Goal: Task Accomplishment & Management: Use online tool/utility

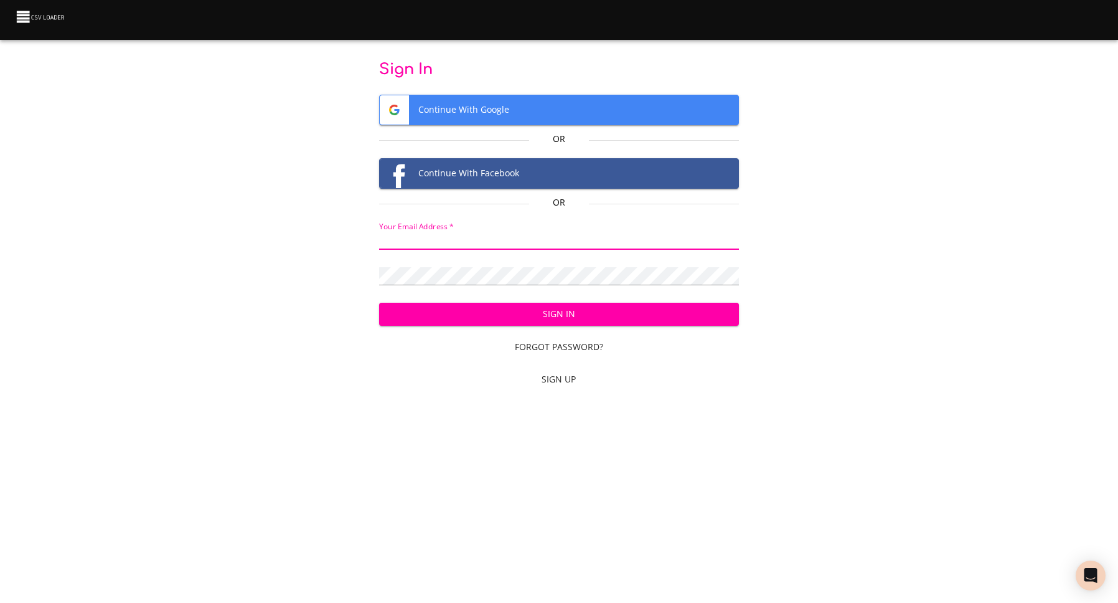
click at [518, 233] on input "email" at bounding box center [558, 241] width 359 height 18
click at [514, 100] on span "Continue With Google" at bounding box center [559, 109] width 358 height 29
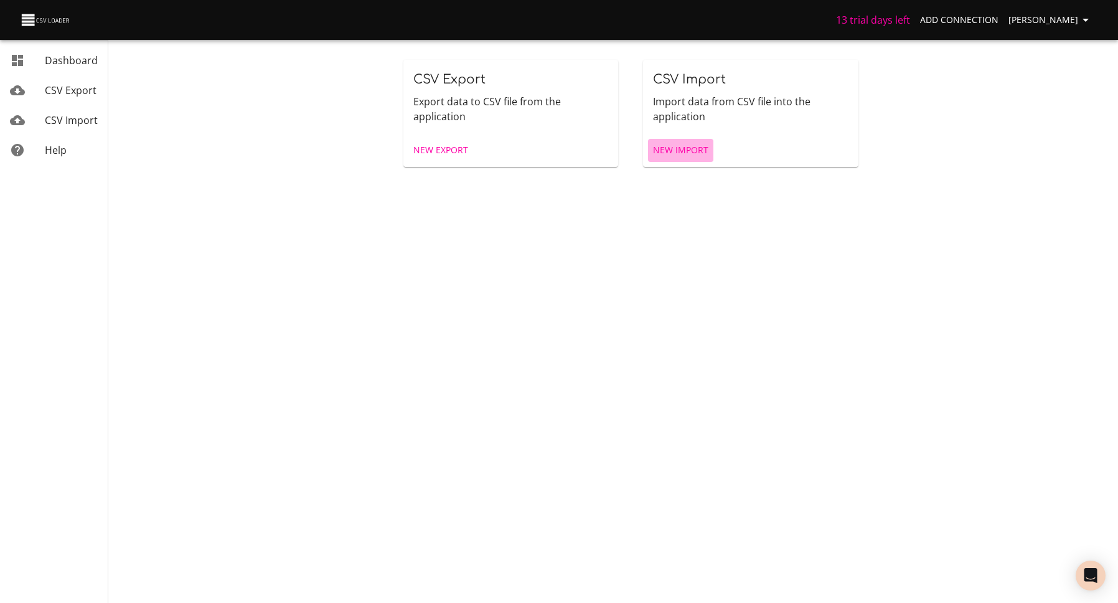
click at [686, 154] on span "New Import" at bounding box center [680, 151] width 55 height 16
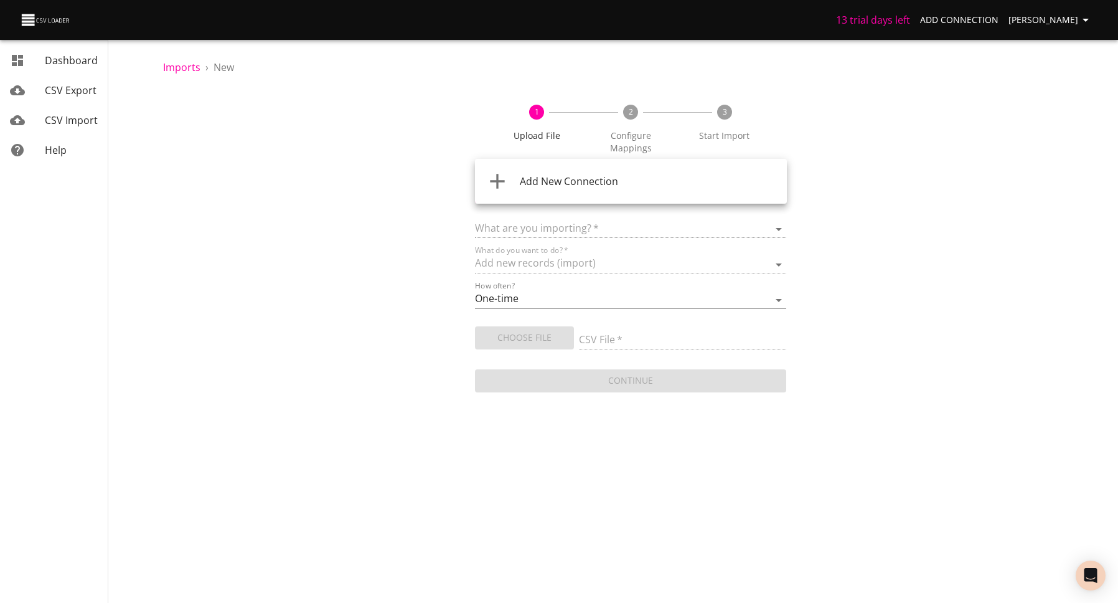
click at [681, 178] on body "13 trial days left Add Connection [PERSON_NAME] Dashboard CSV Export CSV Import…" at bounding box center [559, 301] width 1118 height 603
click at [681, 178] on div "Add New Connection" at bounding box center [648, 181] width 257 height 15
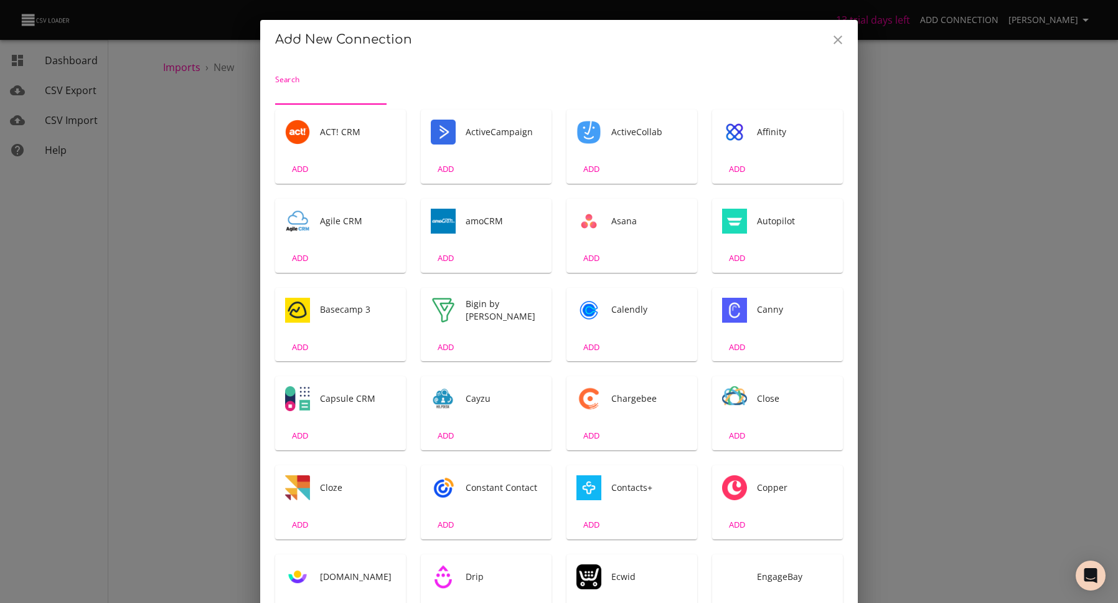
scroll to position [2, 0]
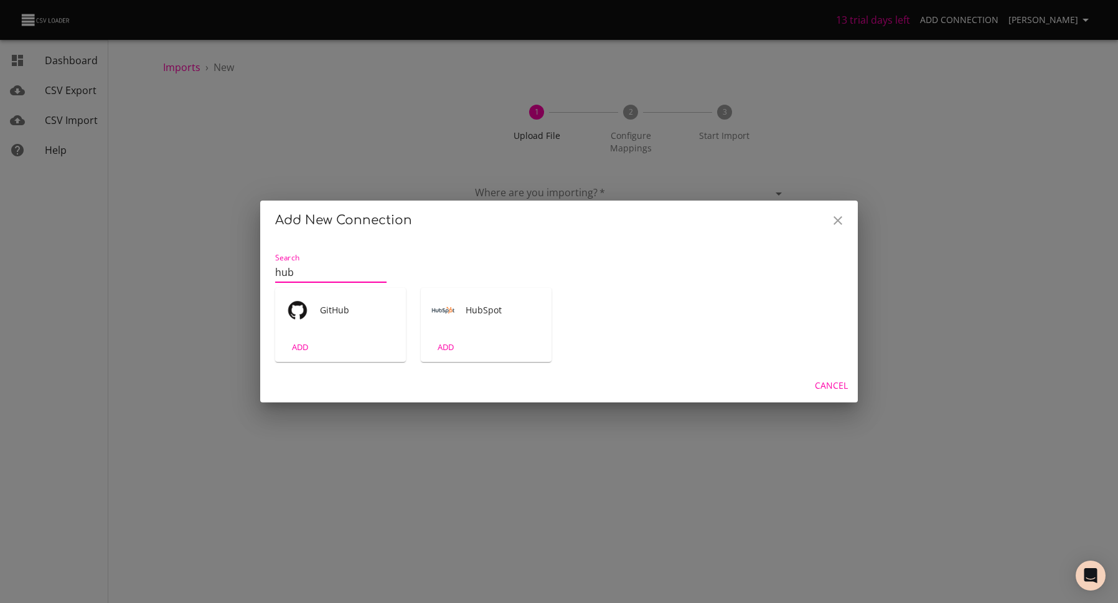
type input "hub"
click at [445, 346] on span "ADD" at bounding box center [446, 347] width 34 height 14
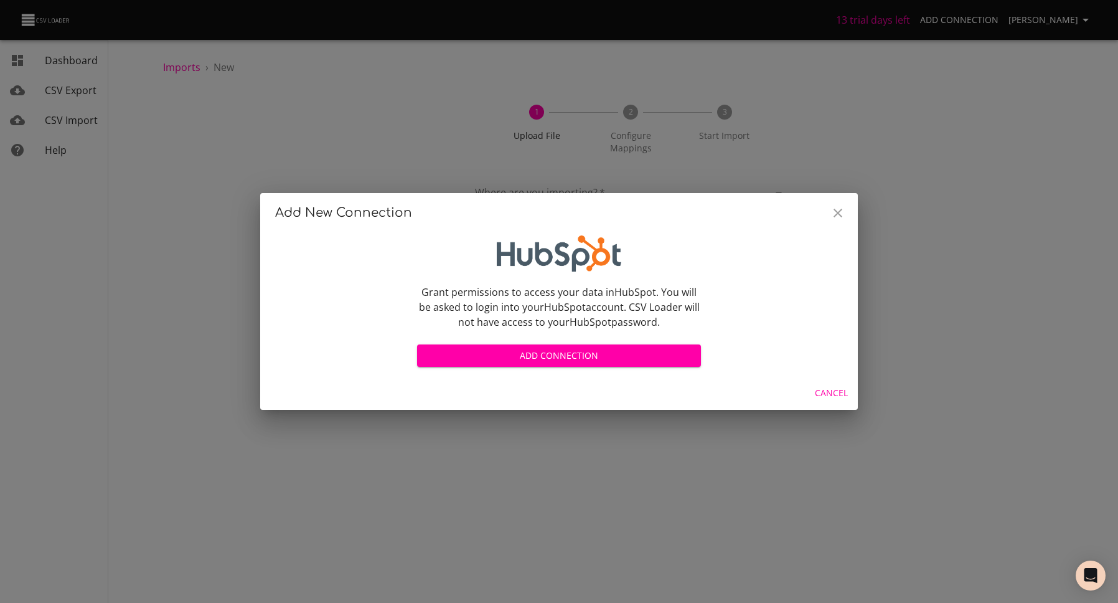
click at [600, 361] on span "Add Connection" at bounding box center [559, 356] width 264 height 16
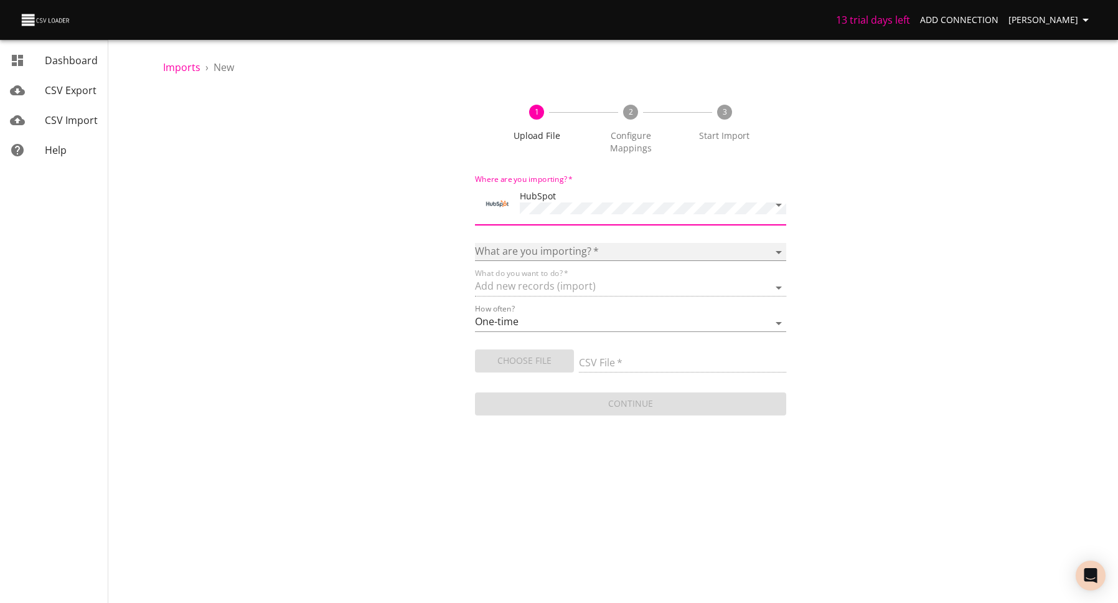
click at [575, 243] on select "Calls Companies Contacts Deals Emails Line items Meetings Notes Products Tasks …" at bounding box center [631, 252] width 312 height 18
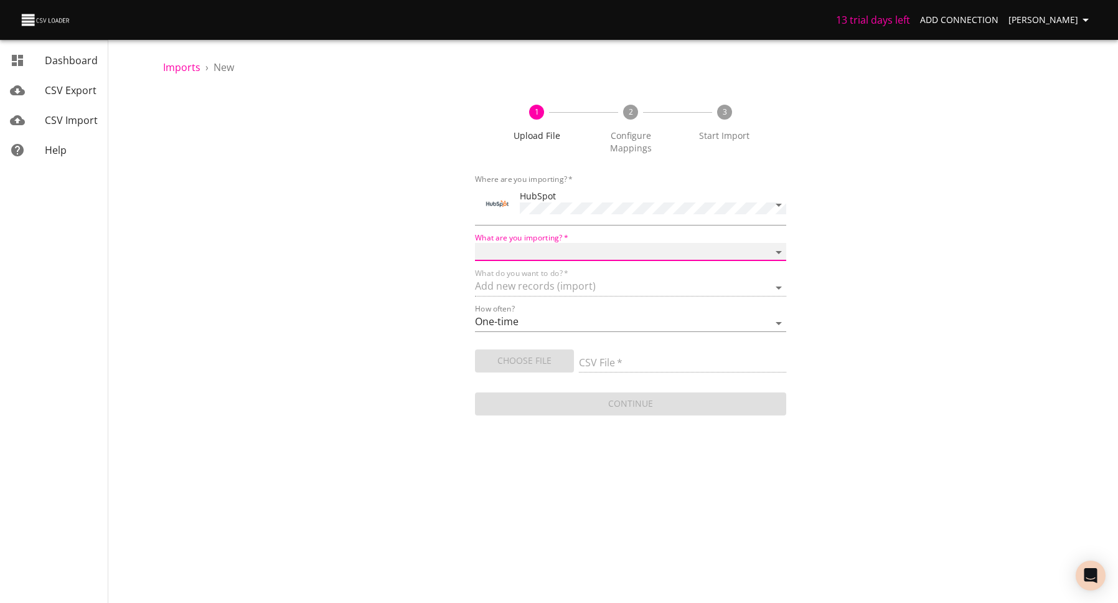
select select "deals"
click at [475, 243] on select "Calls Companies Contacts Deals Emails Line items Meetings Notes Products Tasks …" at bounding box center [631, 252] width 312 height 18
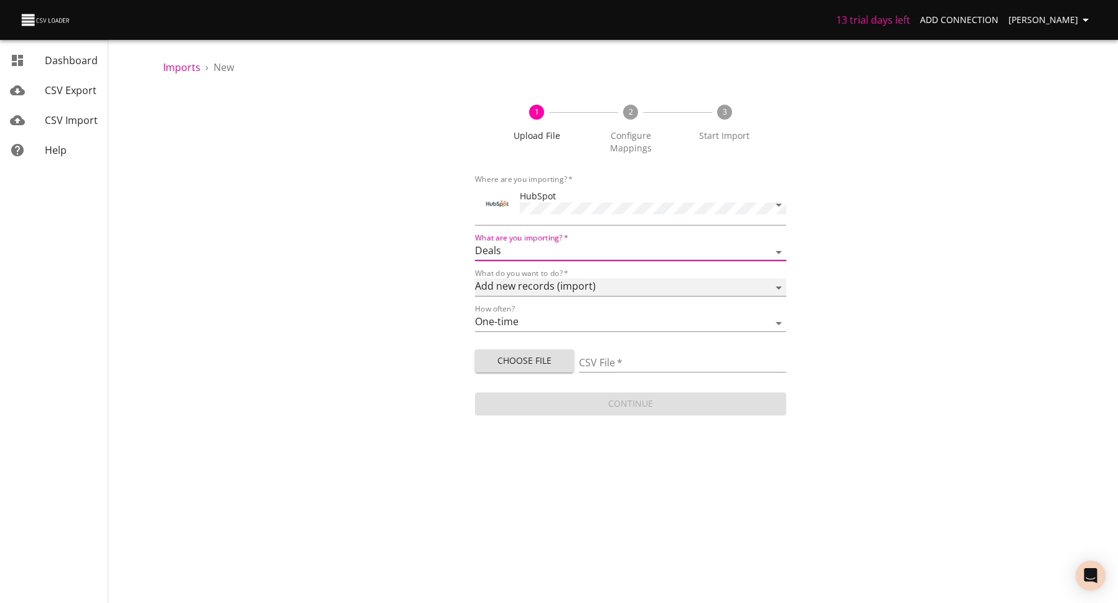
click at [618, 278] on select "Add new records (import) Update existing records (update) Add new and update ex…" at bounding box center [631, 287] width 312 height 18
select select "update"
click at [475, 278] on select "Add new records (import) Update existing records (update) Add new and update ex…" at bounding box center [631, 287] width 312 height 18
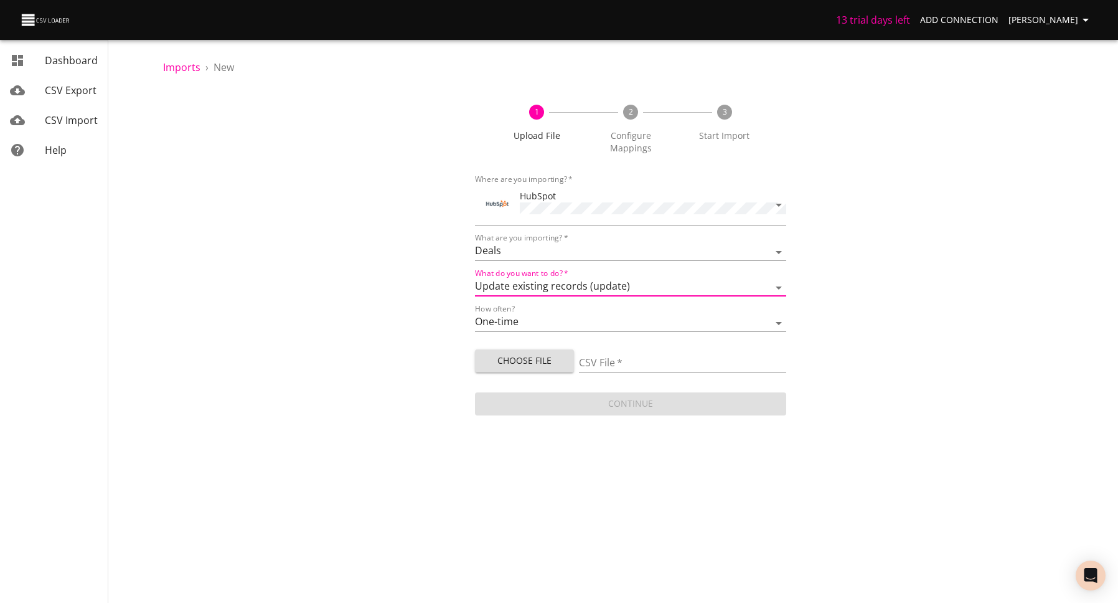
click at [549, 353] on span "Choose File" at bounding box center [524, 361] width 79 height 16
click at [550, 353] on span "Choose File" at bounding box center [524, 361] width 79 height 16
type input "upload 8_19 resupply catch up - Sheet1 (1).csv"
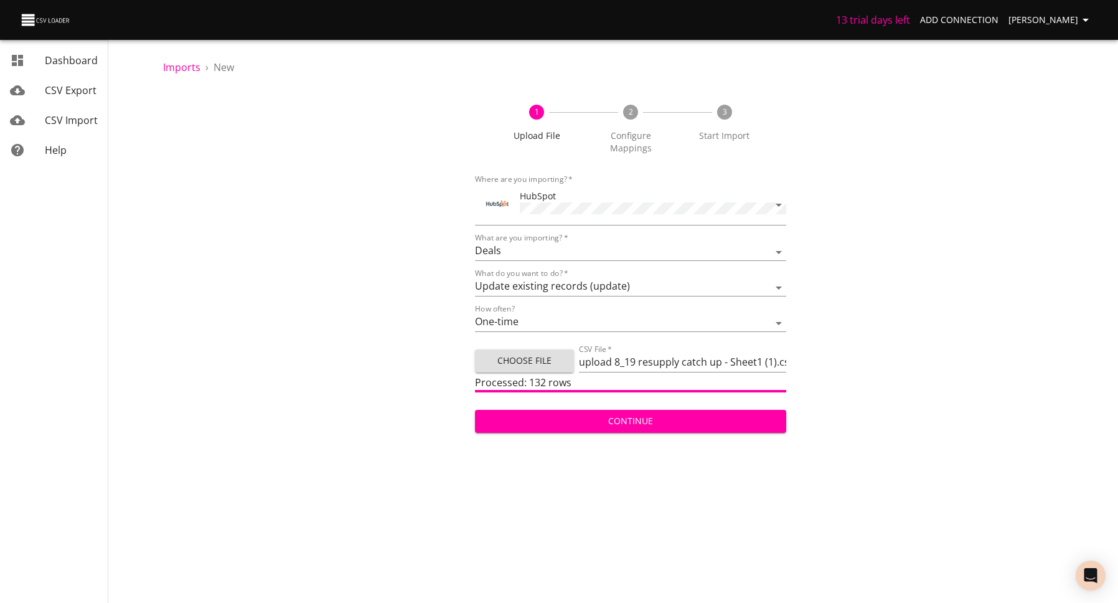
click at [655, 413] on span "Continue" at bounding box center [631, 421] width 292 height 16
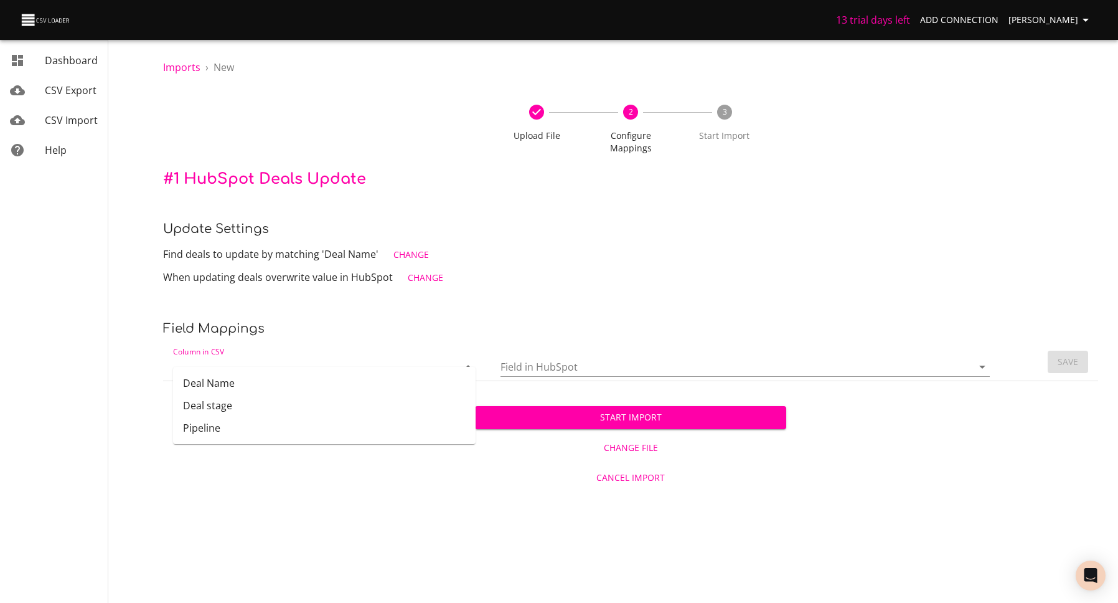
click at [423, 357] on input "Column in CSV" at bounding box center [305, 366] width 264 height 19
click at [367, 379] on li "Deal Name" at bounding box center [324, 383] width 303 height 22
type input "Deal Name"
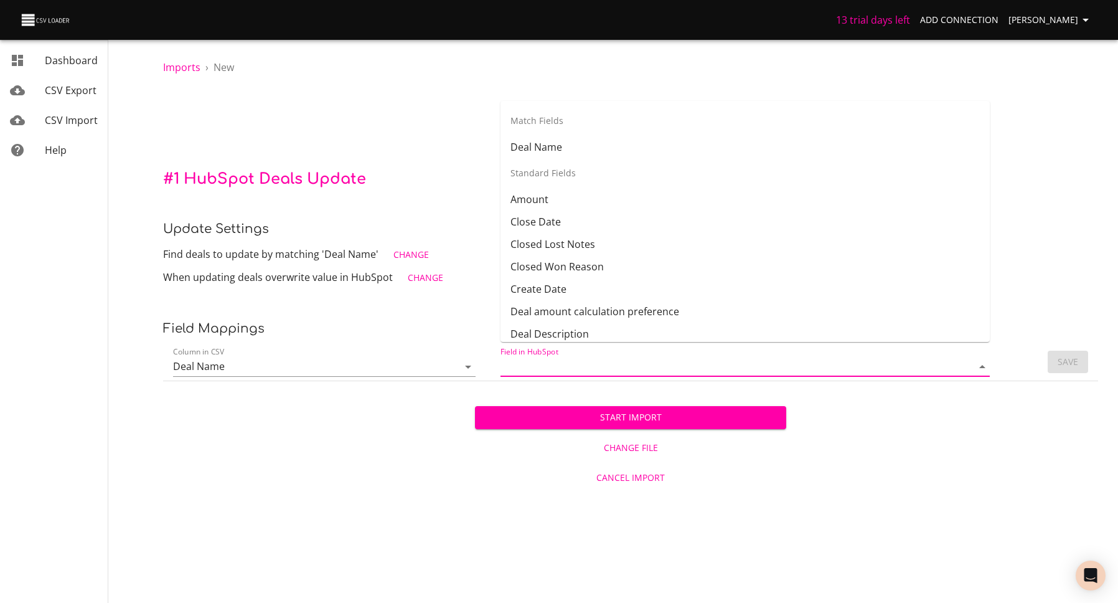
click at [555, 357] on input "Field in HubSpot" at bounding box center [726, 366] width 451 height 19
click at [360, 425] on div "Start Import Change File Cancel Import" at bounding box center [630, 436] width 935 height 111
click at [570, 357] on input "Field in HubSpot" at bounding box center [726, 366] width 451 height 19
click at [565, 141] on li "Deal Name" at bounding box center [745, 147] width 489 height 22
type input "Deal Name"
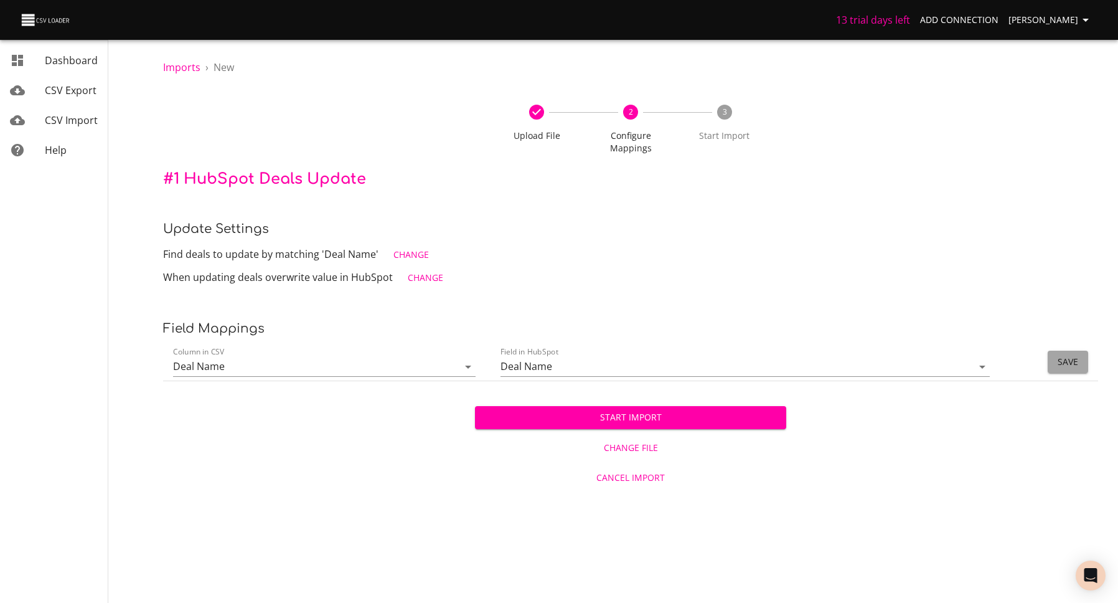
click at [1078, 354] on span "Save" at bounding box center [1068, 362] width 21 height 16
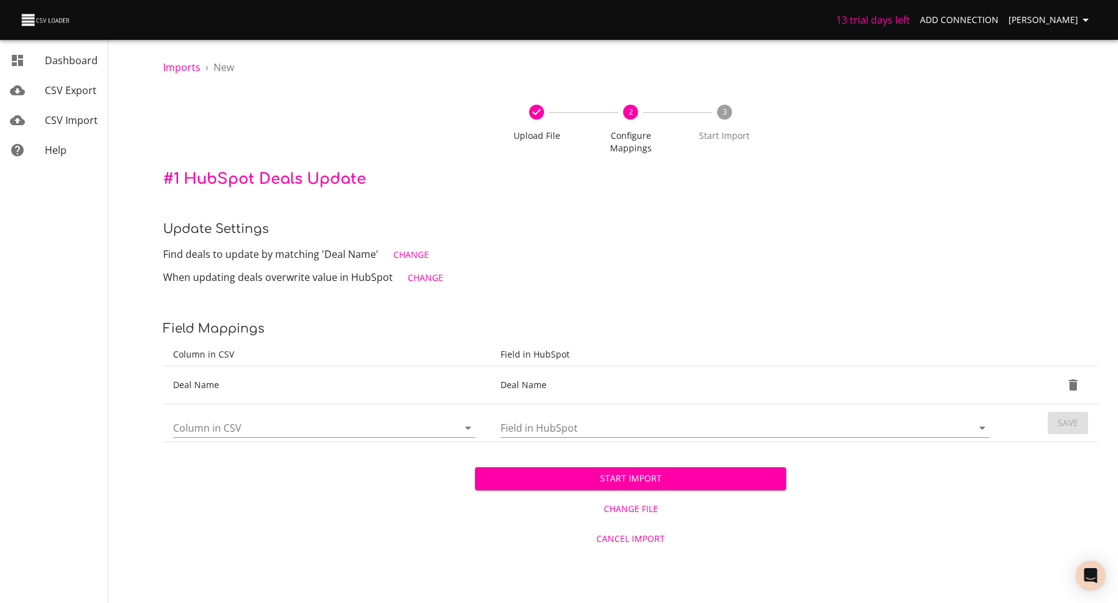
click at [331, 418] on input "Column in CSV" at bounding box center [305, 427] width 264 height 19
click at [320, 466] on li "Deal stage" at bounding box center [324, 466] width 303 height 22
type input "Deal stage"
click at [553, 418] on input "Field in HubSpot" at bounding box center [726, 427] width 451 height 19
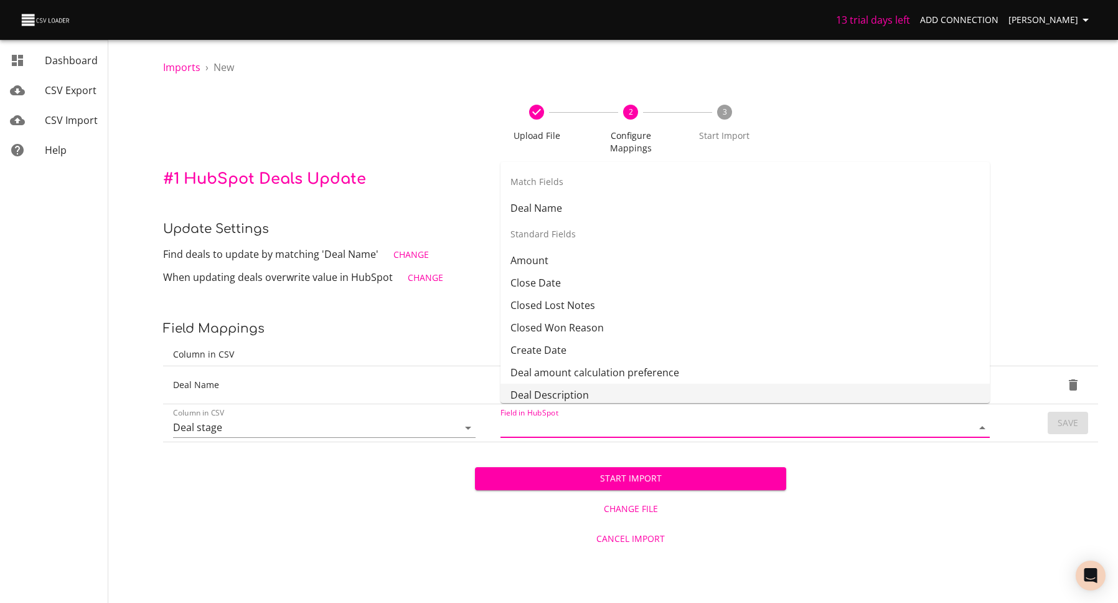
drag, startPoint x: 351, startPoint y: 461, endPoint x: 377, endPoint y: 451, distance: 28.0
click at [351, 460] on div "Start Import Change File Cancel Import" at bounding box center [630, 497] width 935 height 111
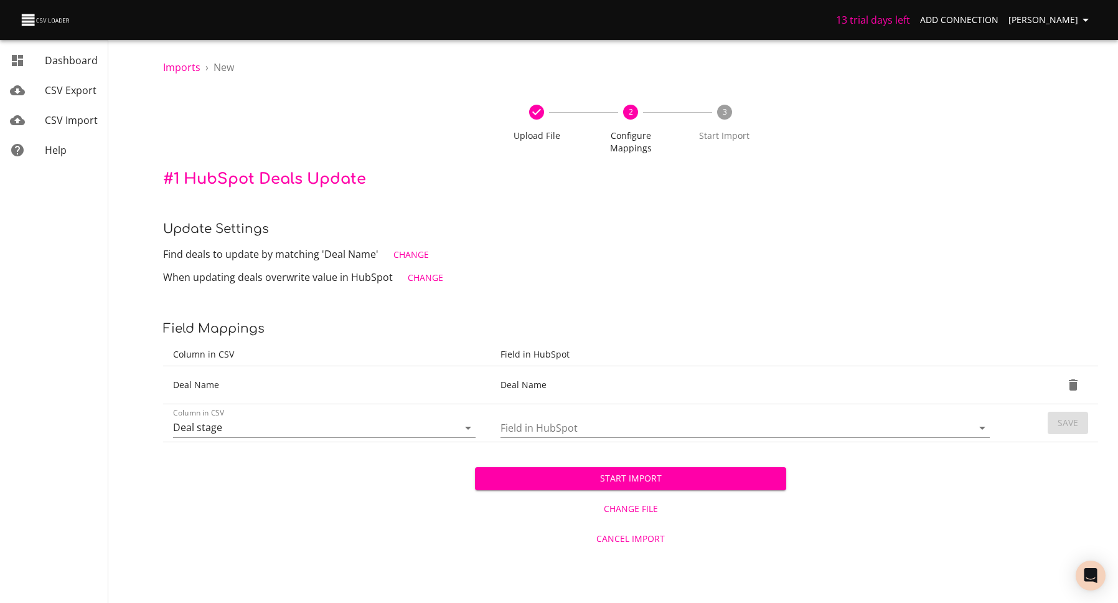
click at [567, 418] on input "Field in HubSpot" at bounding box center [726, 427] width 451 height 19
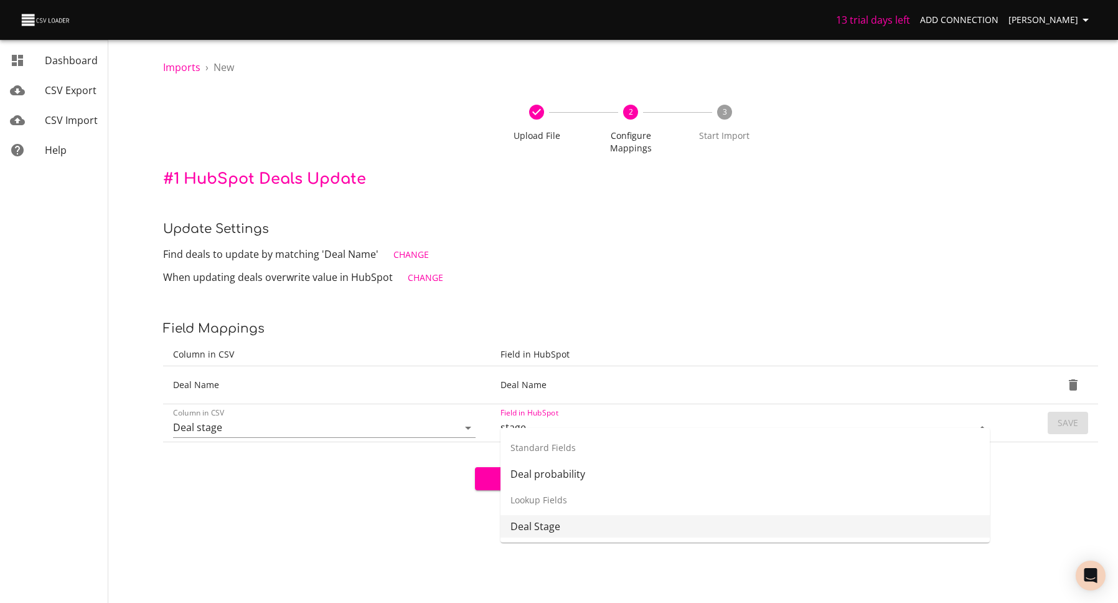
click at [619, 528] on li "Deal Stage" at bounding box center [745, 526] width 489 height 22
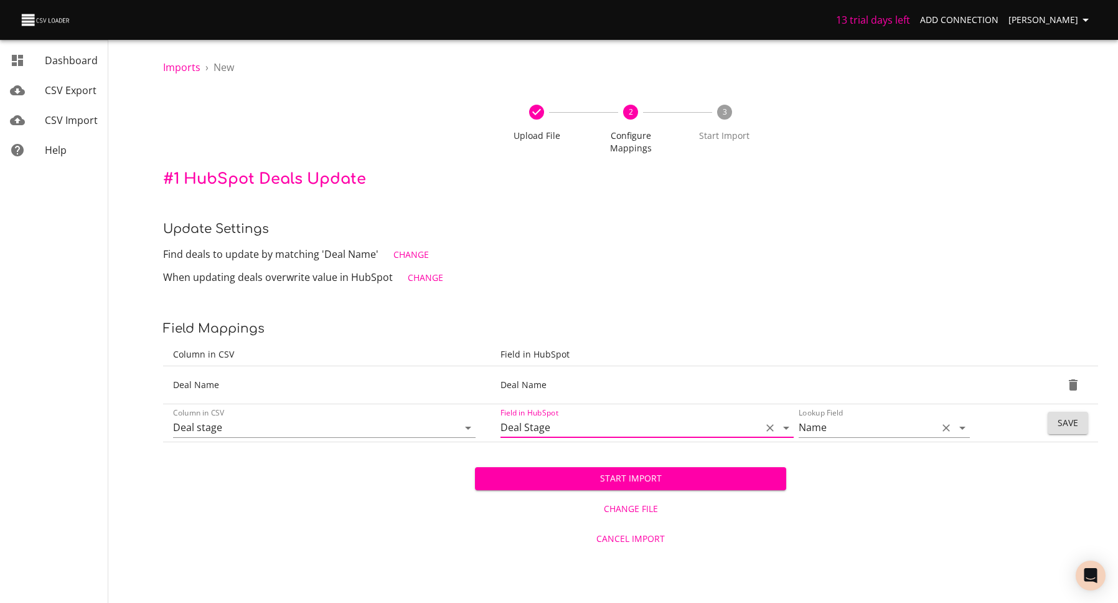
type input "Deal Stage"
click at [877, 418] on input "Name" at bounding box center [865, 427] width 133 height 19
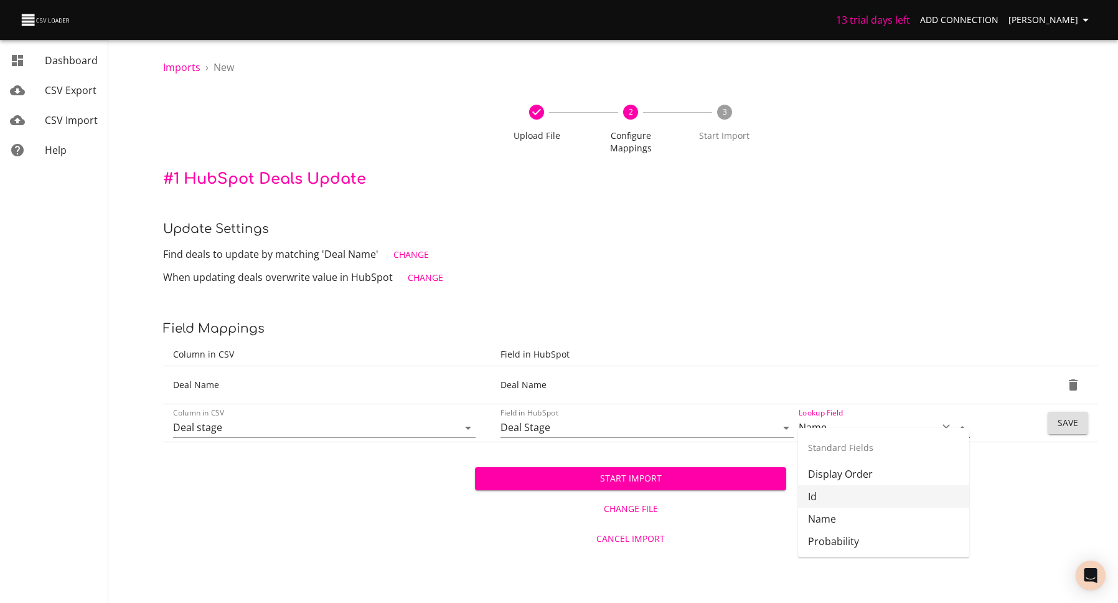
click at [881, 495] on li "Id" at bounding box center [883, 496] width 171 height 22
type input "Id"
click at [1070, 415] on span "Save" at bounding box center [1068, 423] width 21 height 16
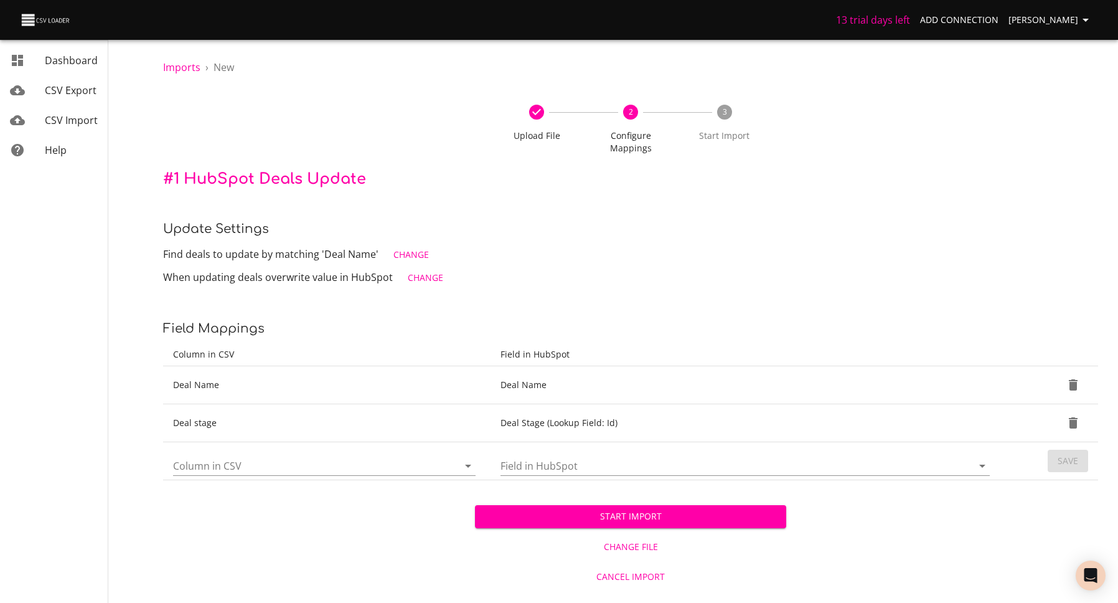
click at [211, 456] on input "Column in CSV" at bounding box center [305, 465] width 264 height 19
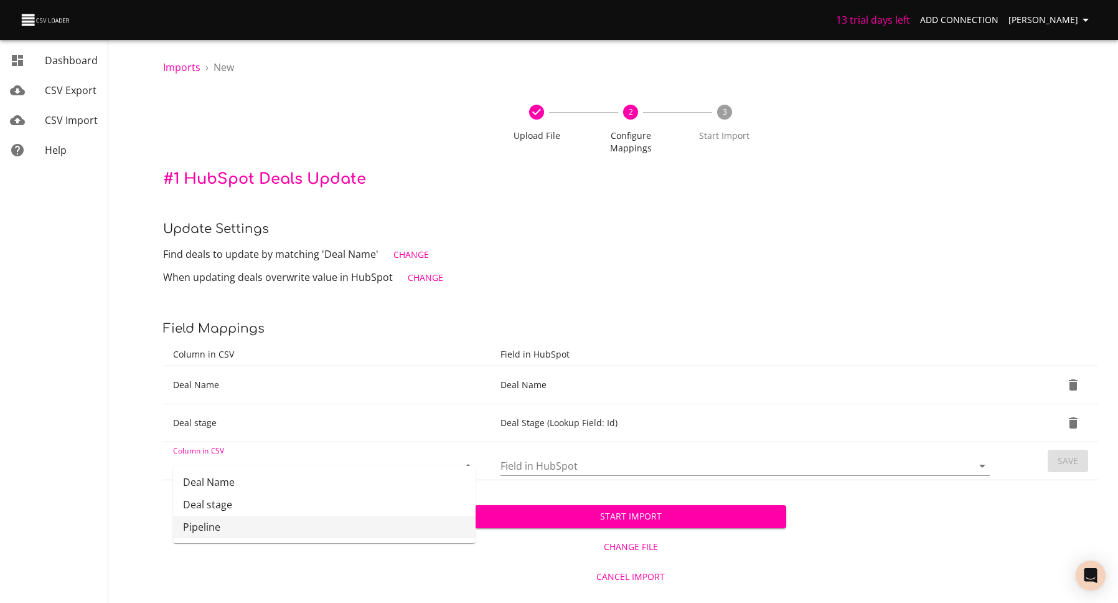
click at [232, 524] on li "Pipeline" at bounding box center [324, 527] width 303 height 22
type input "Pipeline"
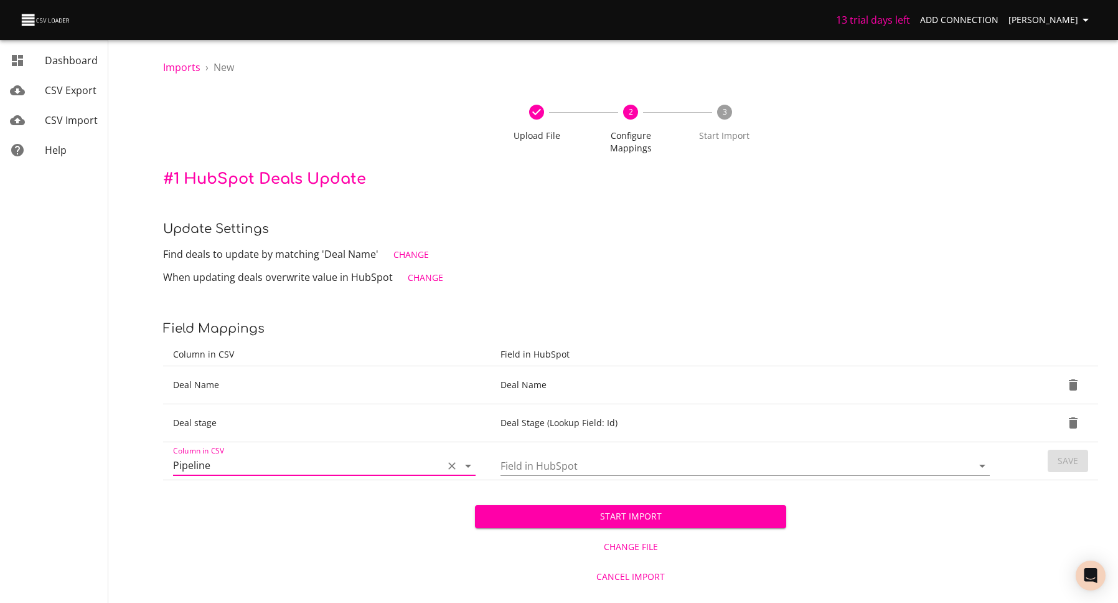
click at [522, 456] on input "Field in HubSpot" at bounding box center [726, 465] width 451 height 19
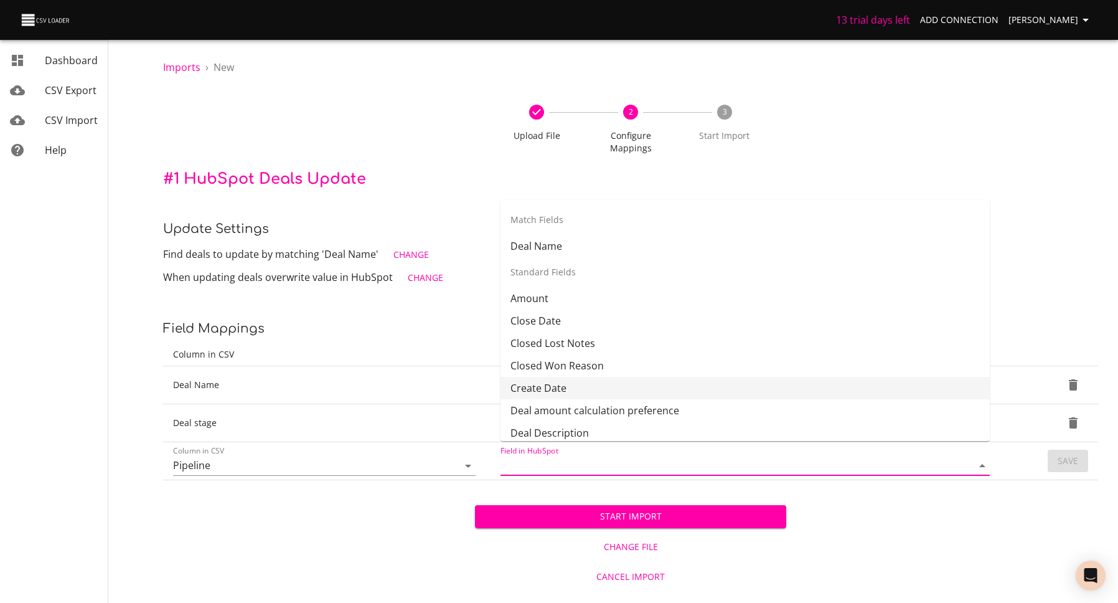
type input "o"
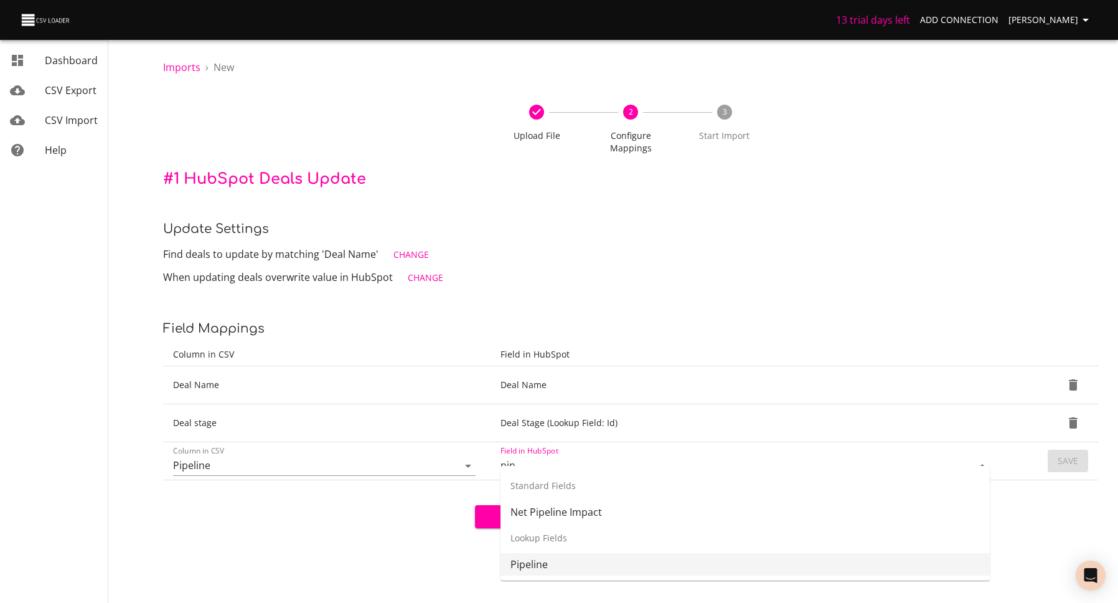
click at [542, 565] on li "Pipeline" at bounding box center [745, 564] width 489 height 22
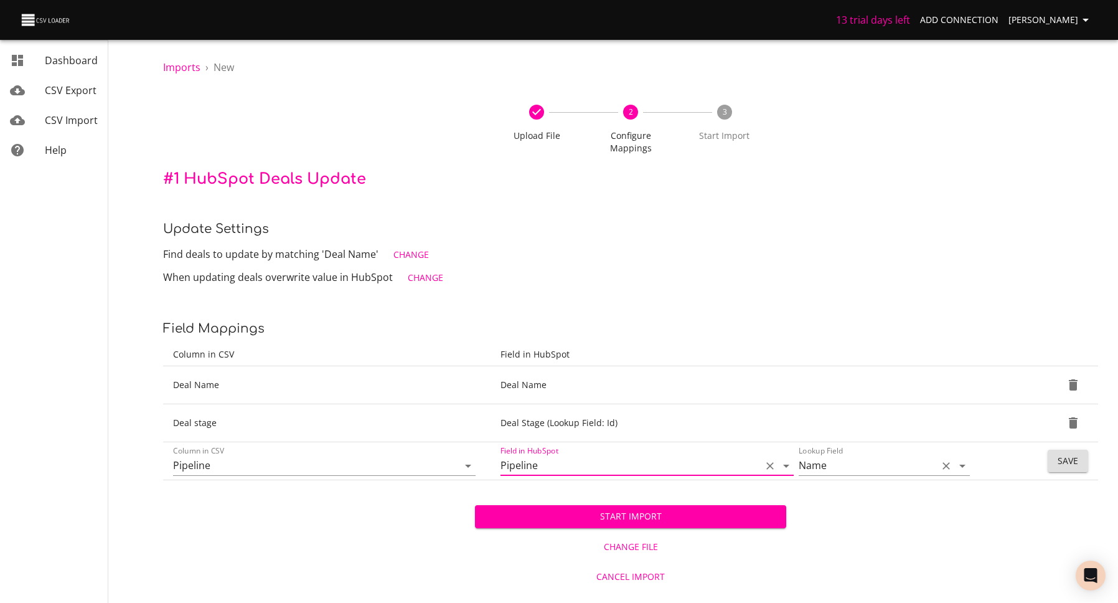
type input "Pipeline"
click at [835, 458] on input "Name" at bounding box center [865, 465] width 133 height 19
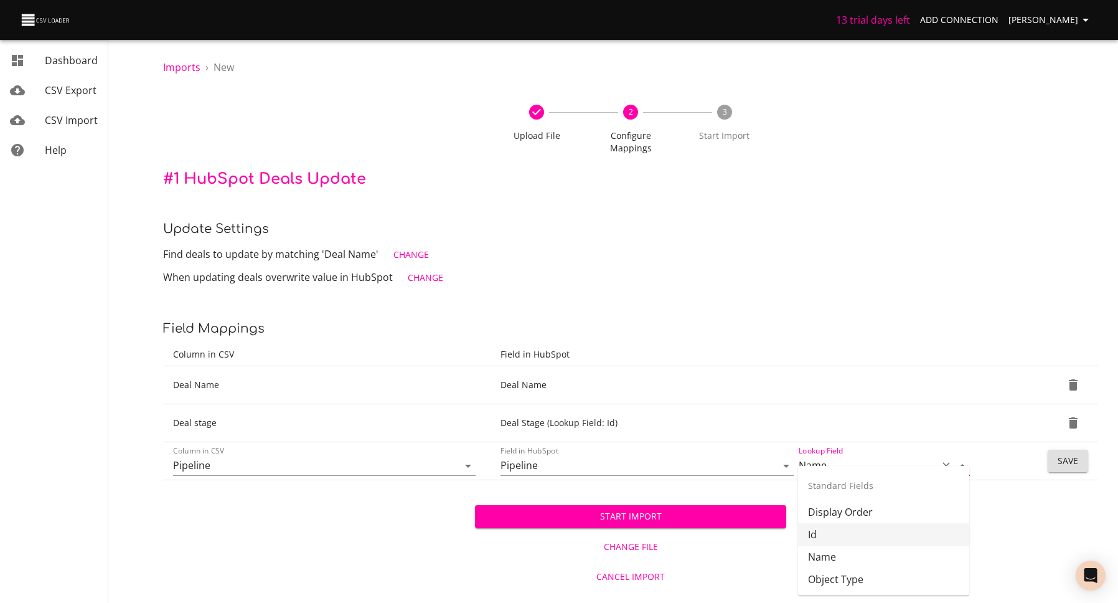
click at [837, 527] on li "Id" at bounding box center [883, 534] width 171 height 22
type input "Id"
click at [1065, 453] on span "Save" at bounding box center [1068, 461] width 21 height 16
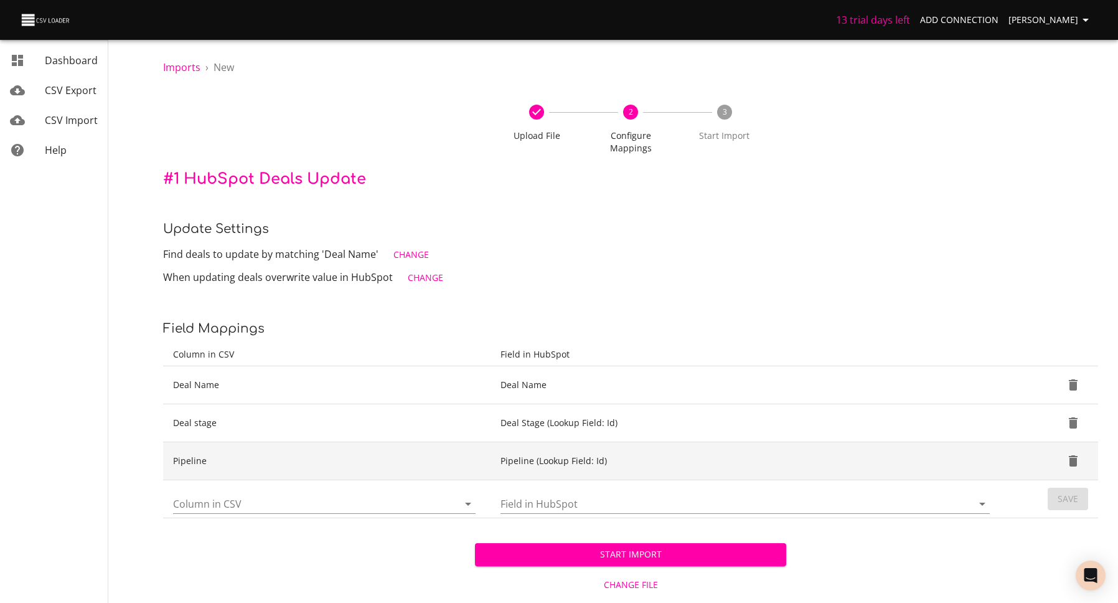
scroll to position [13, 0]
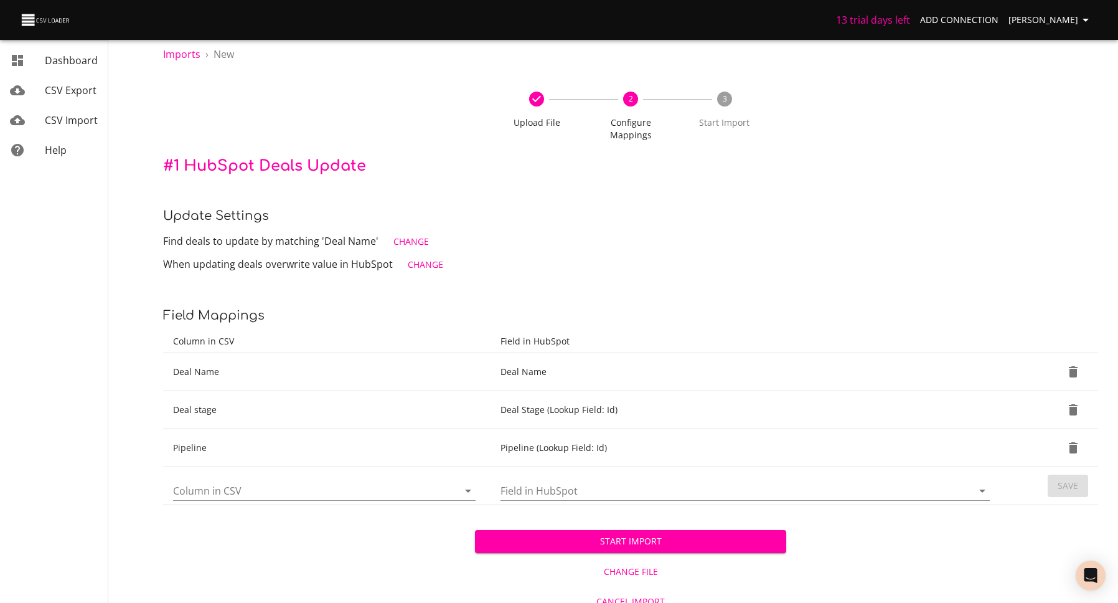
drag, startPoint x: 1077, startPoint y: 358, endPoint x: 928, endPoint y: 325, distance: 151.8
click at [932, 330] on table "Column in CSV Field in HubSpot Deal Name Deal Name Deal stage Deal Stage (Looku…" at bounding box center [630, 417] width 935 height 175
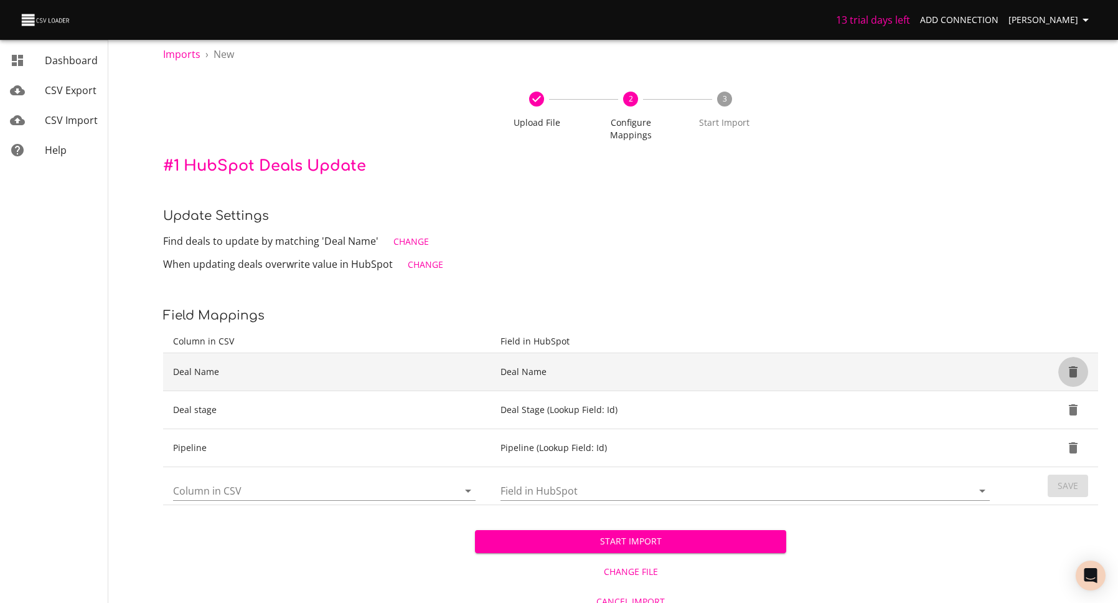
click at [1075, 366] on icon "Delete" at bounding box center [1073, 371] width 9 height 11
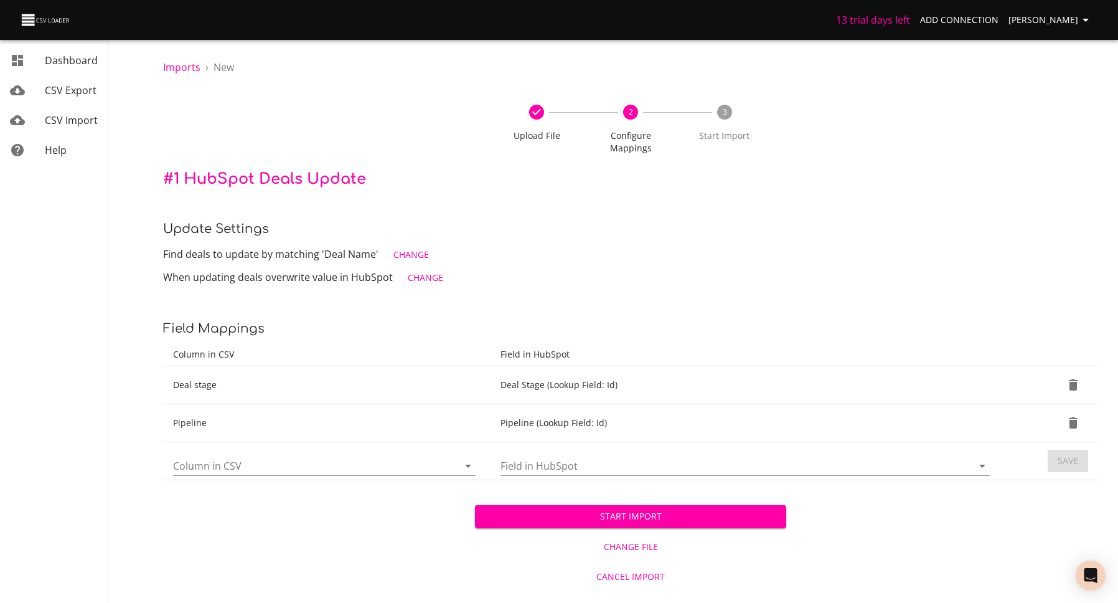
drag, startPoint x: 705, startPoint y: 505, endPoint x: 687, endPoint y: 466, distance: 42.6
click at [687, 466] on div "Imports › New Upload File 2 Configure Mappings 3 Start Import # 1 HubSpot Deals…" at bounding box center [630, 295] width 975 height 591
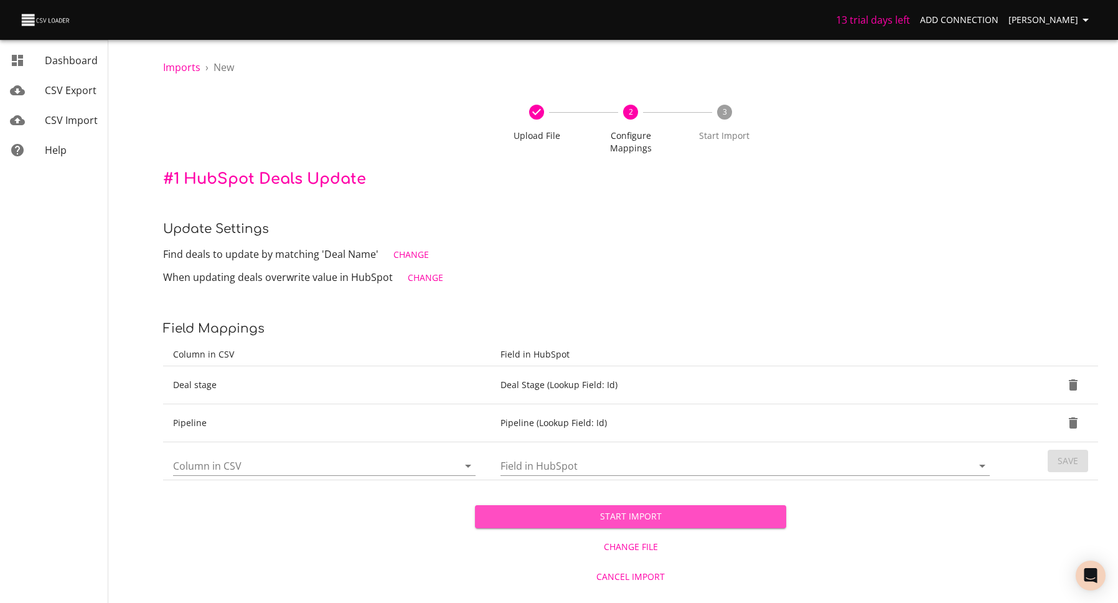
drag, startPoint x: 682, startPoint y: 502, endPoint x: 885, endPoint y: 168, distance: 390.6
click at [856, 237] on div "Imports › New Upload File 2 Configure Mappings 3 Start Import # 1 HubSpot Deals…" at bounding box center [630, 295] width 975 height 591
click at [646, 509] on span "Start Import" at bounding box center [631, 517] width 292 height 16
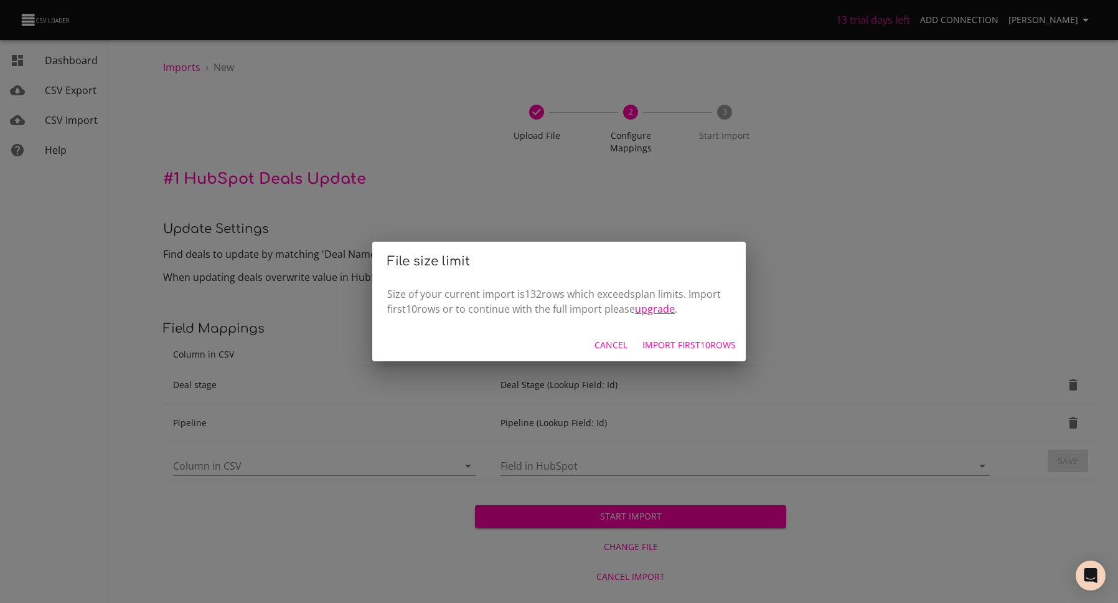
click at [667, 313] on link "upgrade" at bounding box center [655, 309] width 40 height 14
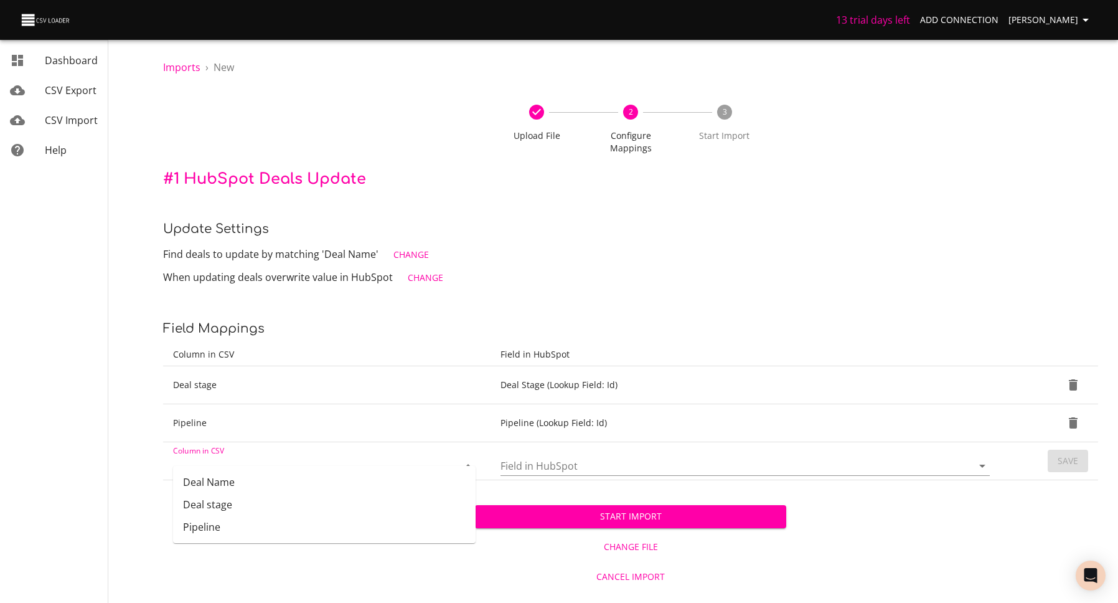
click at [427, 456] on input "Column in CSV" at bounding box center [305, 465] width 264 height 19
click at [357, 490] on li "Deal Name" at bounding box center [324, 482] width 303 height 22
type input "Deal Name"
click at [451, 460] on icon "Clear" at bounding box center [452, 466] width 12 height 12
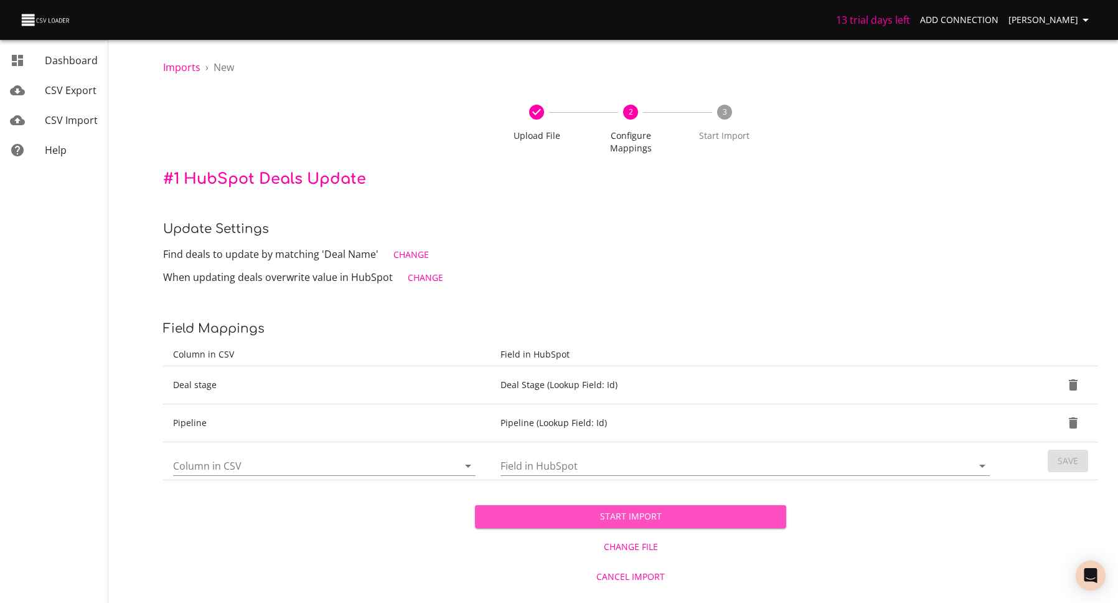
click at [691, 509] on span "Start Import" at bounding box center [631, 517] width 292 height 16
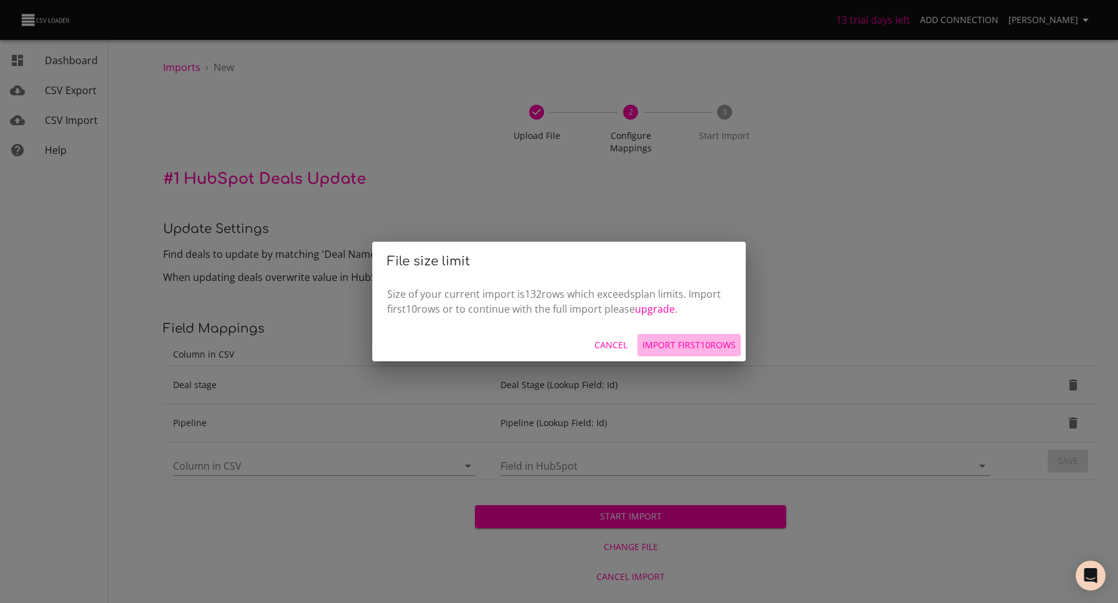
click at [685, 346] on span "Import first 10 rows" at bounding box center [689, 345] width 93 height 16
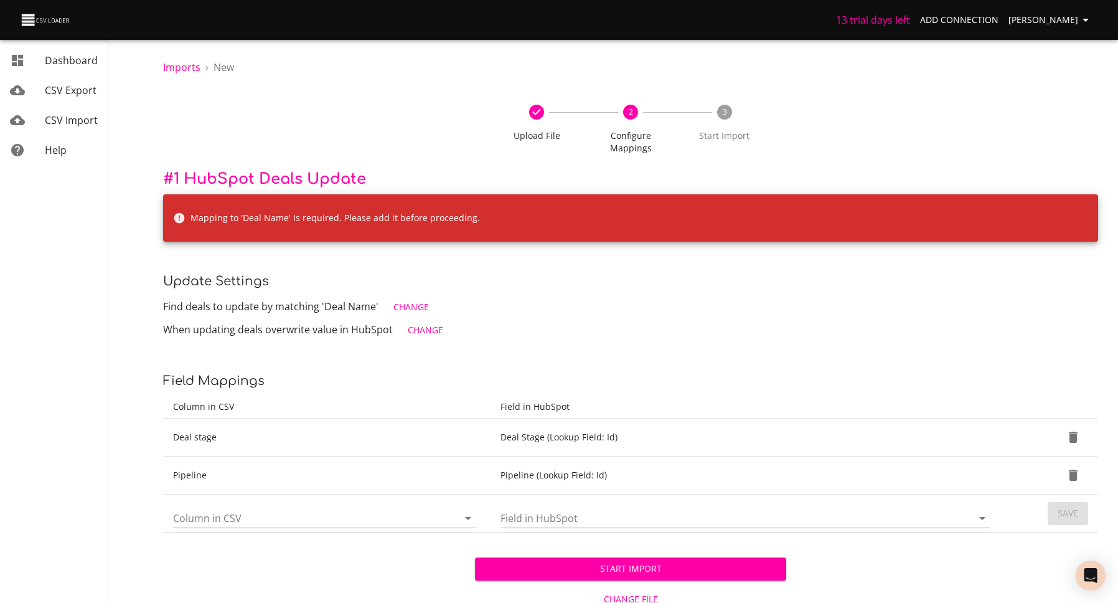
drag, startPoint x: 342, startPoint y: 493, endPoint x: 343, endPoint y: 503, distance: 10.6
click at [342, 498] on div "Column in CSV" at bounding box center [324, 513] width 303 height 30
click at [329, 528] on li "Deal Name" at bounding box center [324, 534] width 303 height 22
type input "Deal Name"
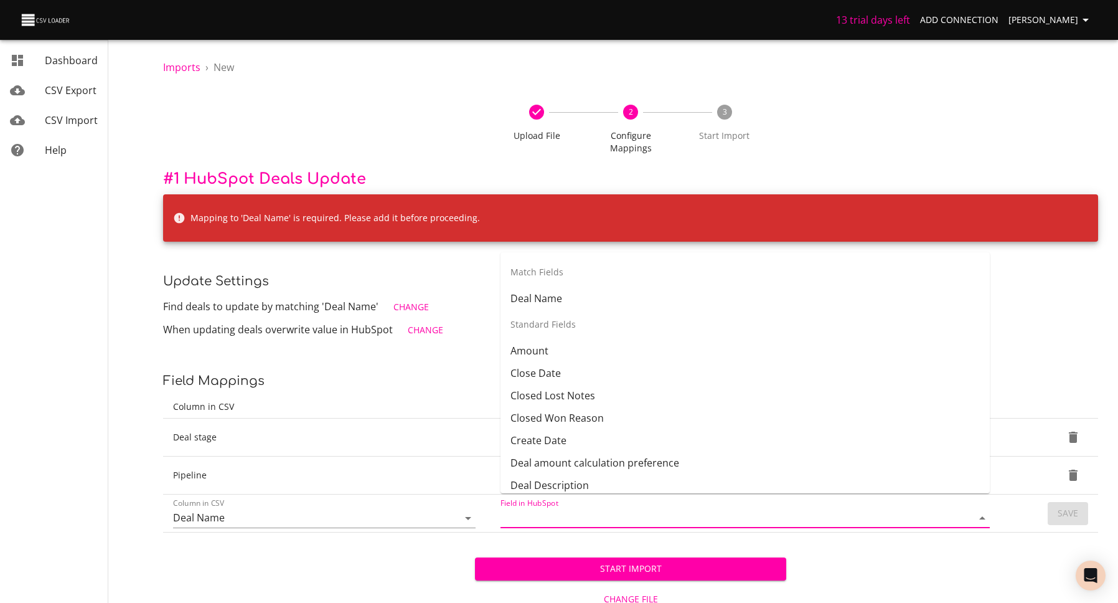
click at [590, 510] on input "Field in HubSpot" at bounding box center [726, 517] width 451 height 19
drag, startPoint x: 573, startPoint y: 295, endPoint x: 575, endPoint y: 303, distance: 8.9
click at [573, 295] on li "Deal Name" at bounding box center [745, 298] width 489 height 22
type input "Deal Name"
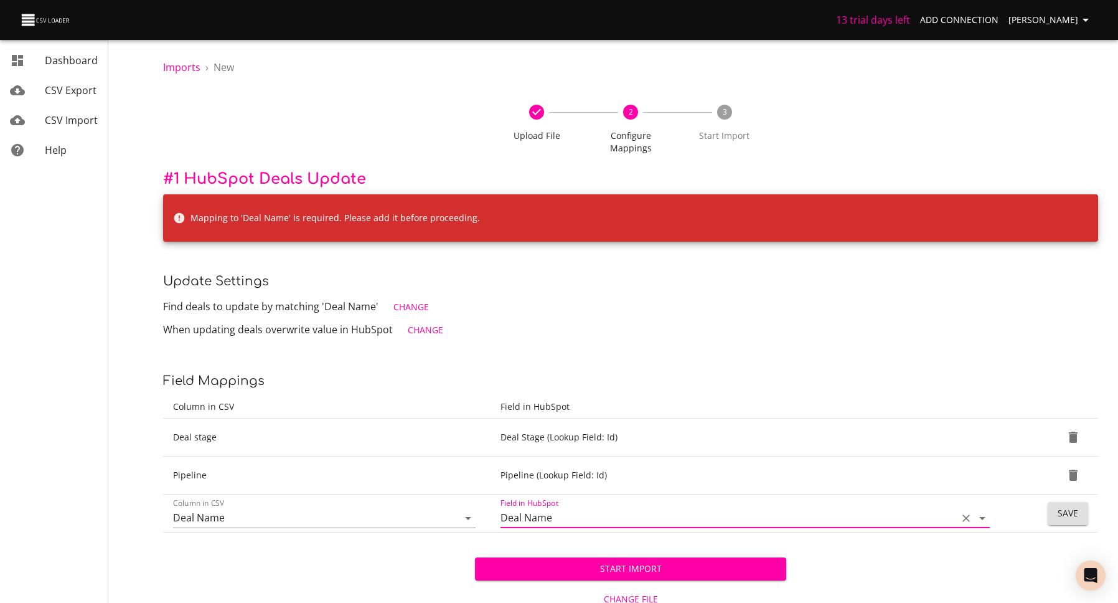
click at [1073, 506] on span "Save" at bounding box center [1068, 514] width 21 height 16
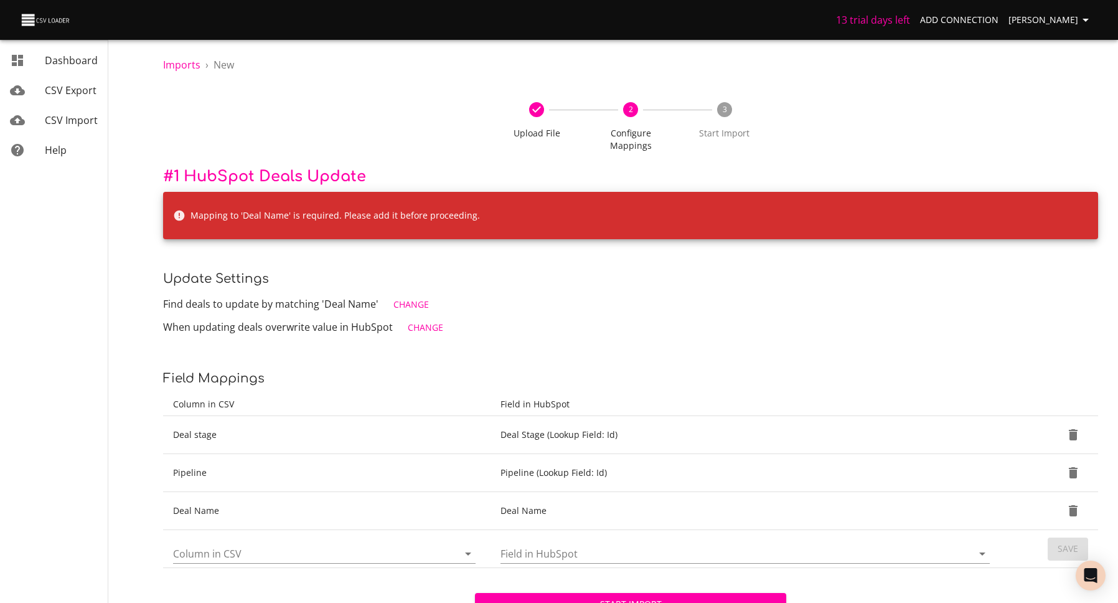
scroll to position [66, 0]
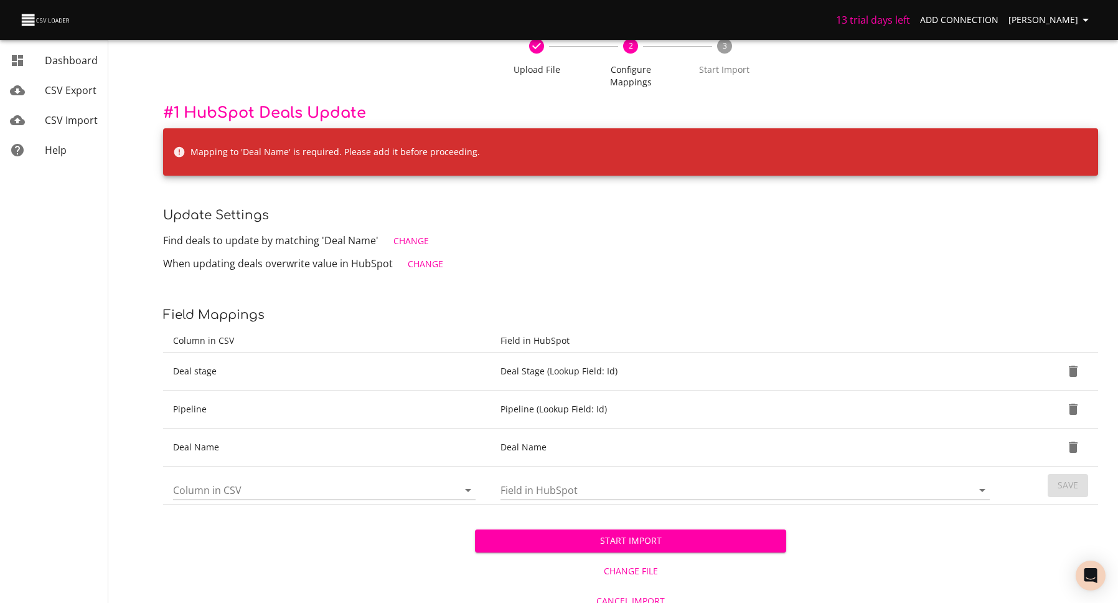
click at [674, 533] on span "Start Import" at bounding box center [631, 541] width 292 height 16
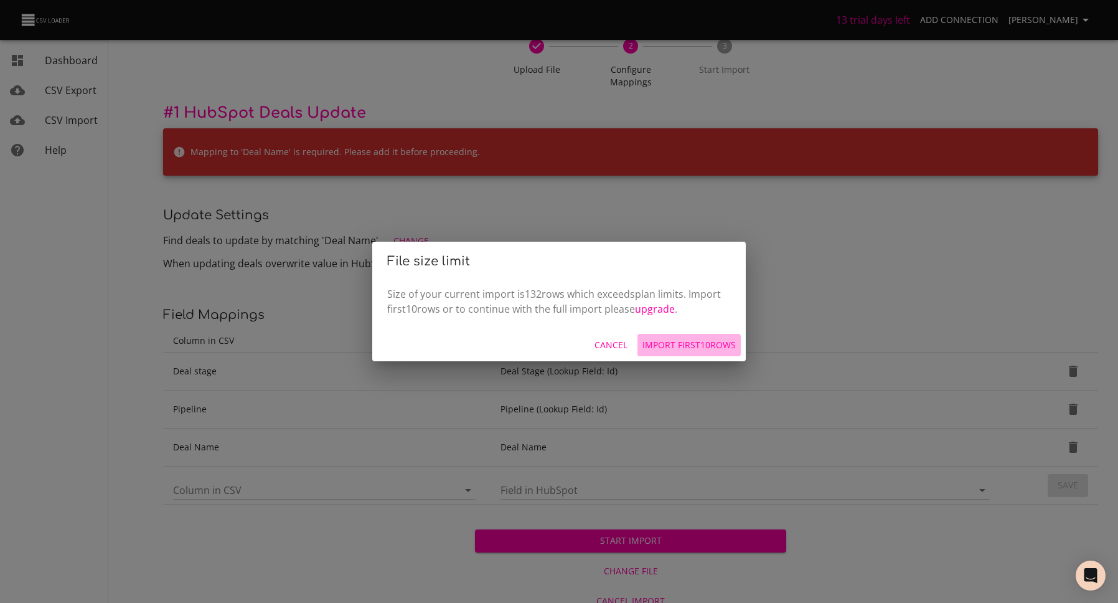
click at [668, 339] on span "Import first 10 rows" at bounding box center [689, 345] width 93 height 16
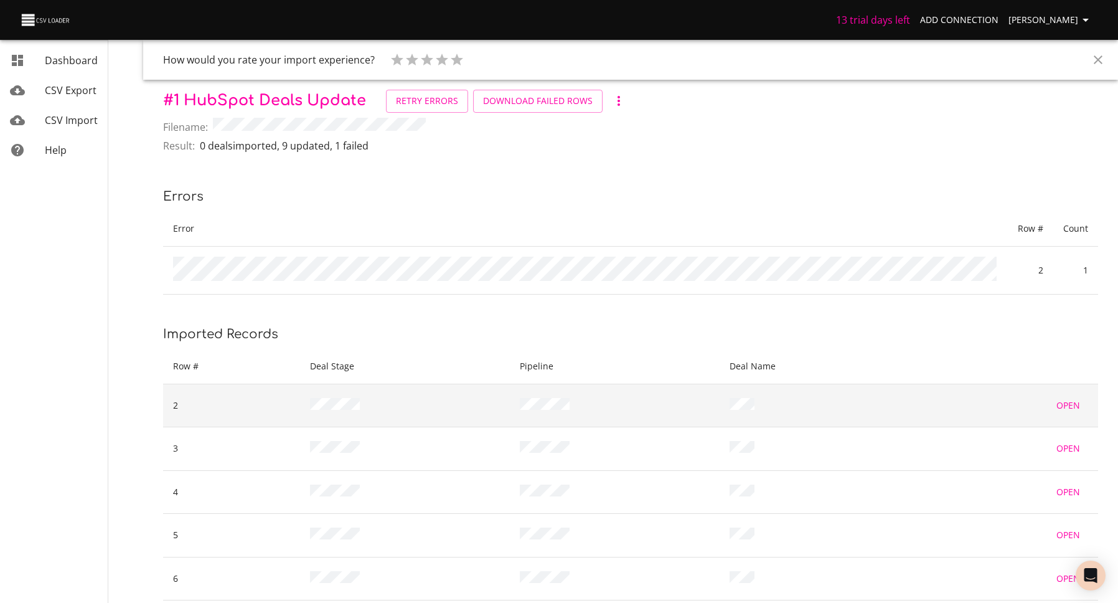
click at [1077, 403] on span "Open" at bounding box center [1069, 406] width 30 height 16
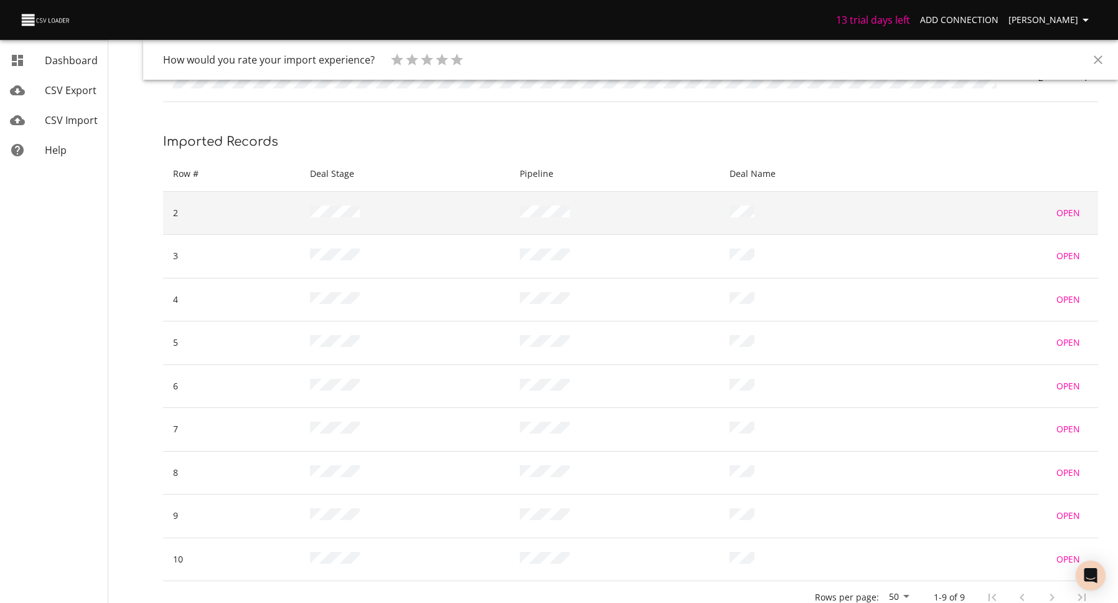
scroll to position [228, 0]
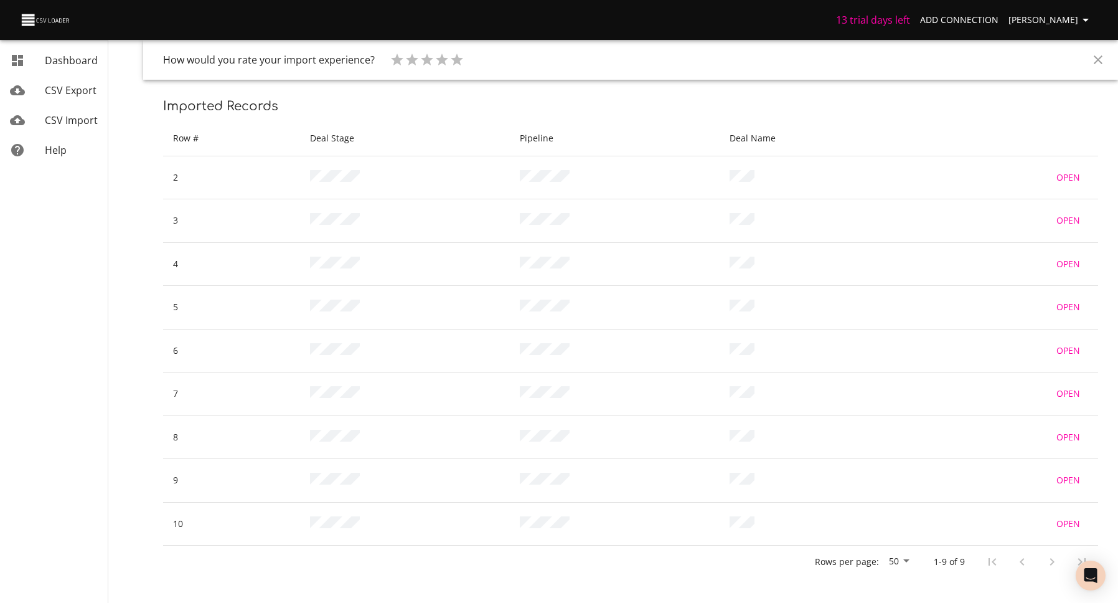
click at [1052, 559] on div at bounding box center [1038, 562] width 120 height 30
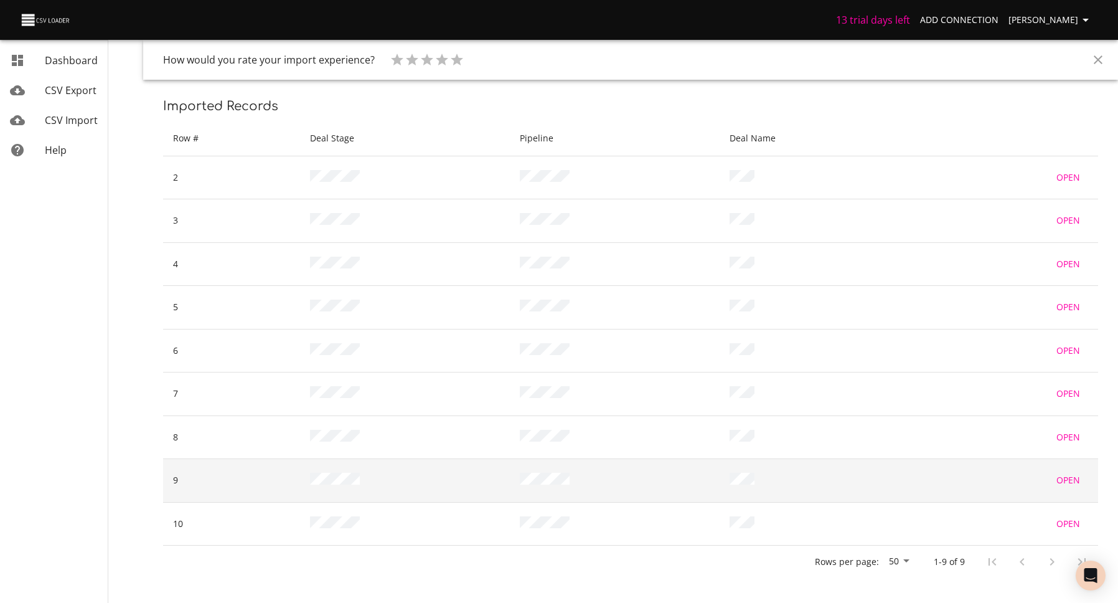
click at [1069, 478] on span "Open" at bounding box center [1069, 481] width 30 height 16
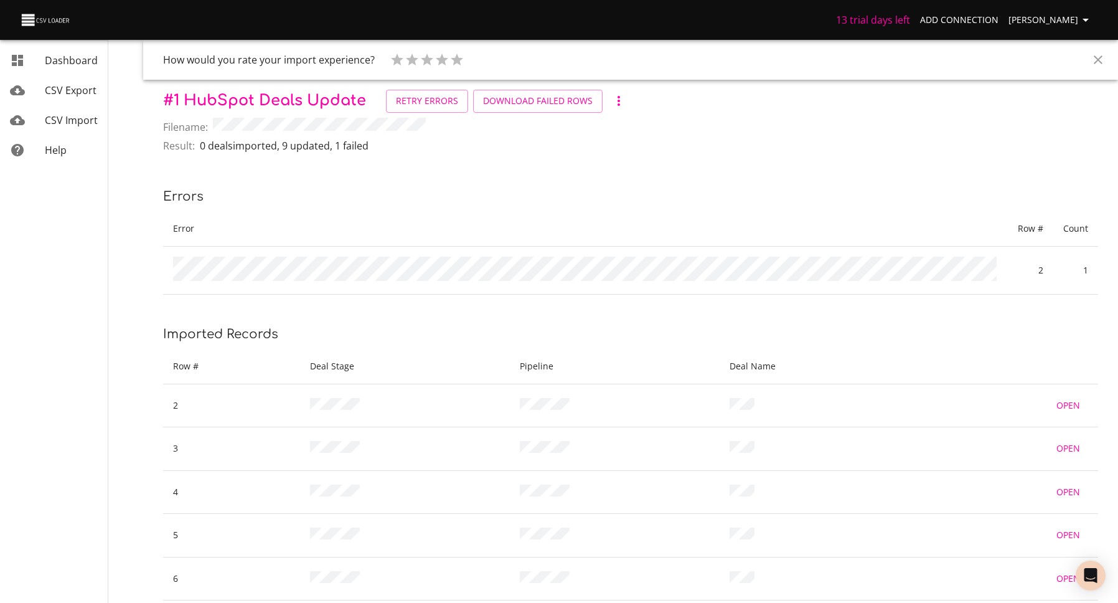
scroll to position [8, 0]
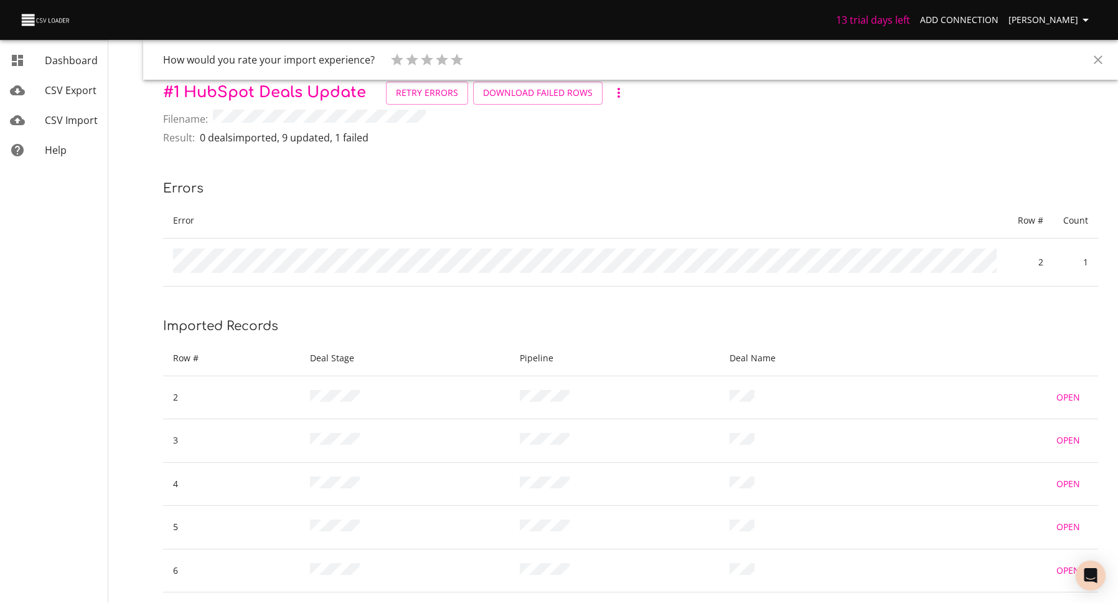
click at [1105, 60] on icon "Close" at bounding box center [1098, 59] width 15 height 15
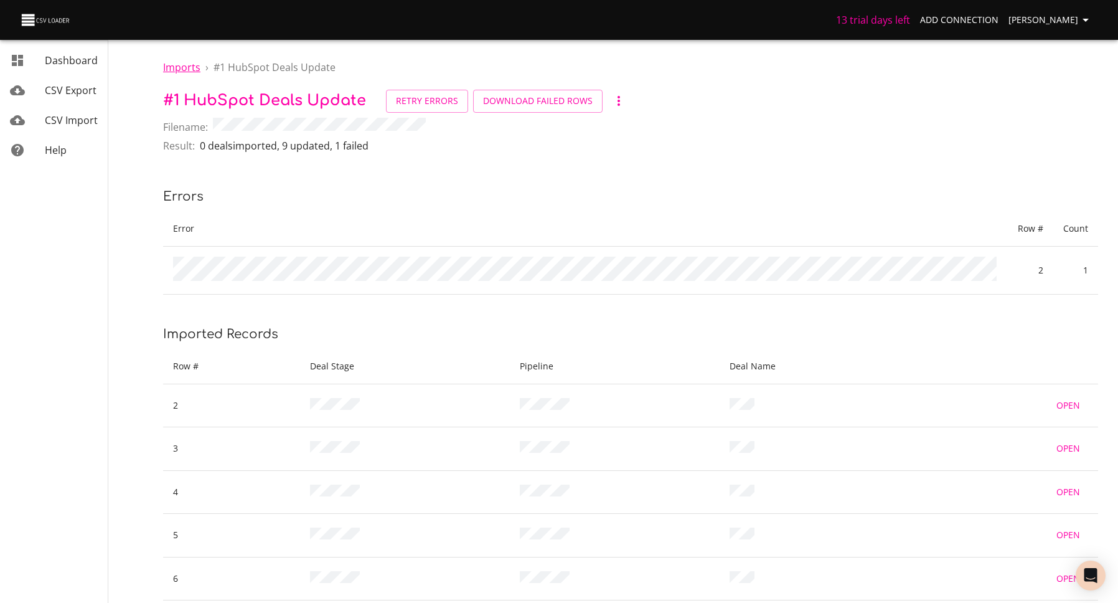
click at [187, 68] on span "Imports" at bounding box center [181, 67] width 37 height 14
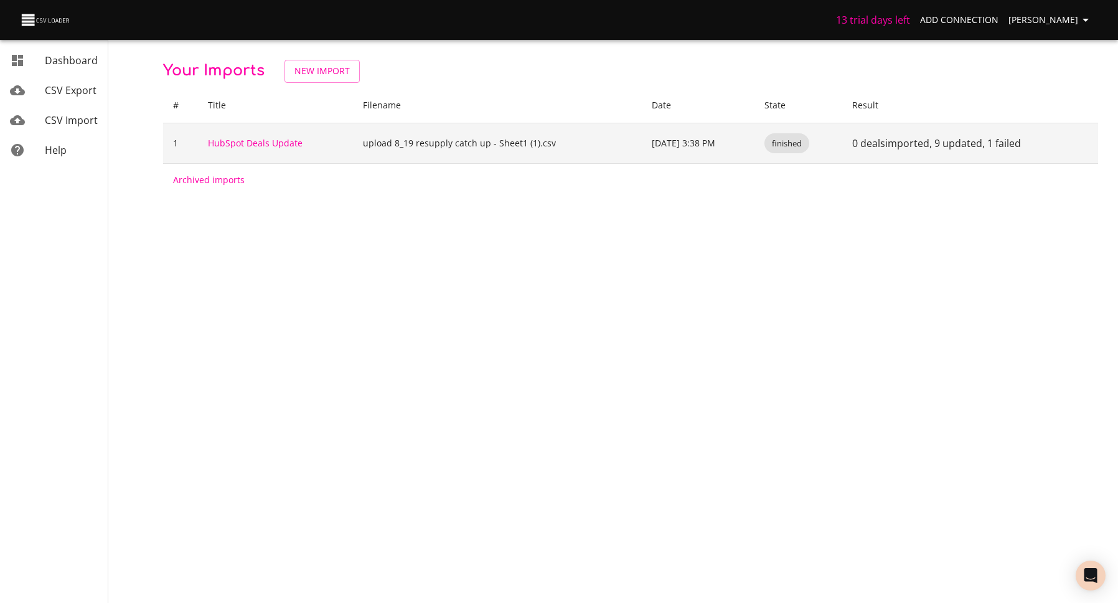
click at [315, 148] on td "HubSpot Deals Update" at bounding box center [275, 143] width 155 height 40
click at [289, 145] on link "HubSpot Deals Update" at bounding box center [255, 143] width 95 height 12
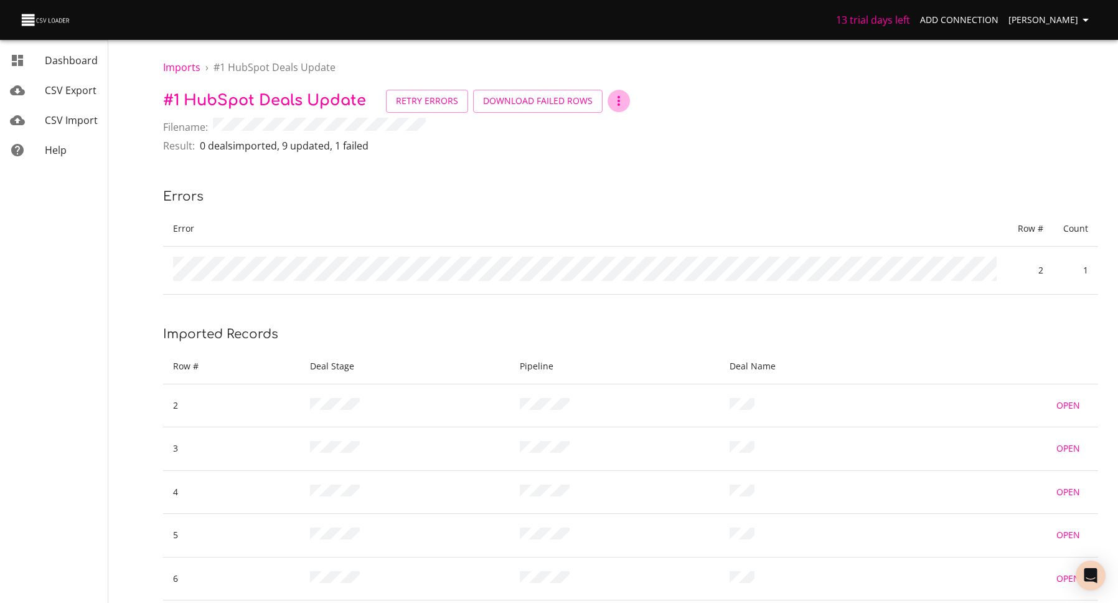
click at [619, 104] on icon "button" at bounding box center [618, 100] width 15 height 15
click at [488, 183] on div at bounding box center [559, 301] width 1118 height 603
click at [641, 266] on td at bounding box center [585, 270] width 845 height 48
click at [179, 65] on span "Imports" at bounding box center [181, 67] width 37 height 14
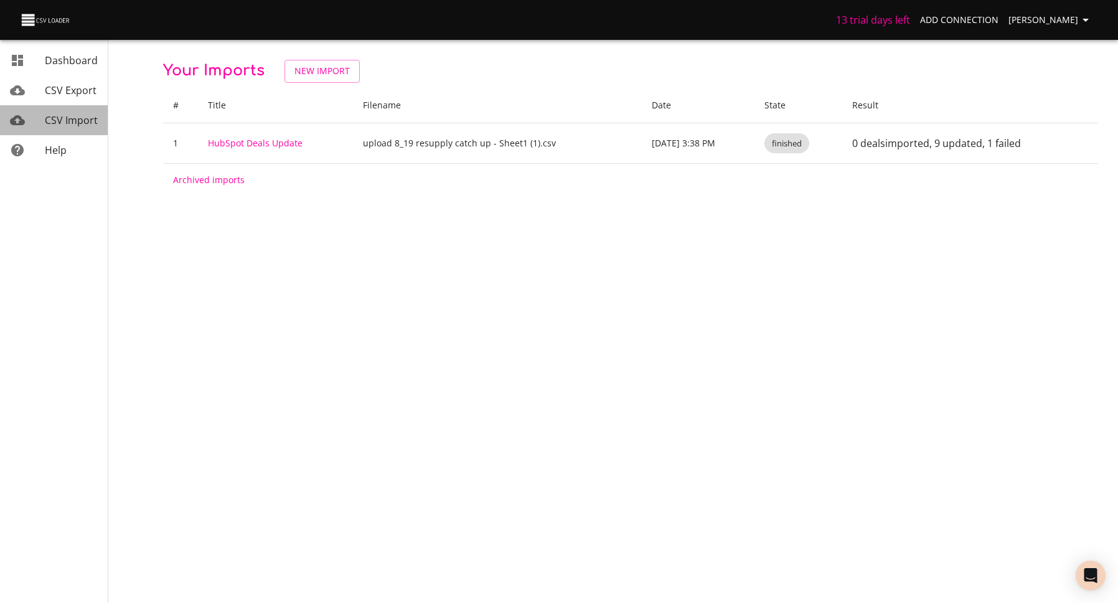
click at [55, 130] on link "CSV Import" at bounding box center [54, 120] width 108 height 30
click at [312, 73] on span "New Import" at bounding box center [322, 72] width 55 height 16
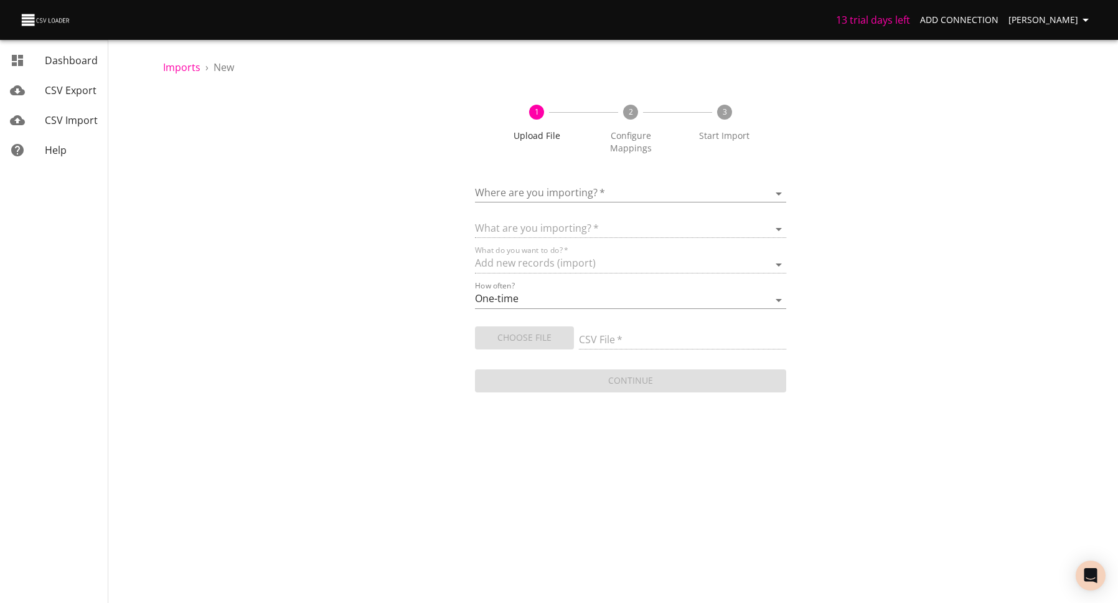
click at [567, 181] on body "13 trial days left Add Connection [PERSON_NAME] Dashboard CSV Export CSV Import…" at bounding box center [559, 301] width 1118 height 603
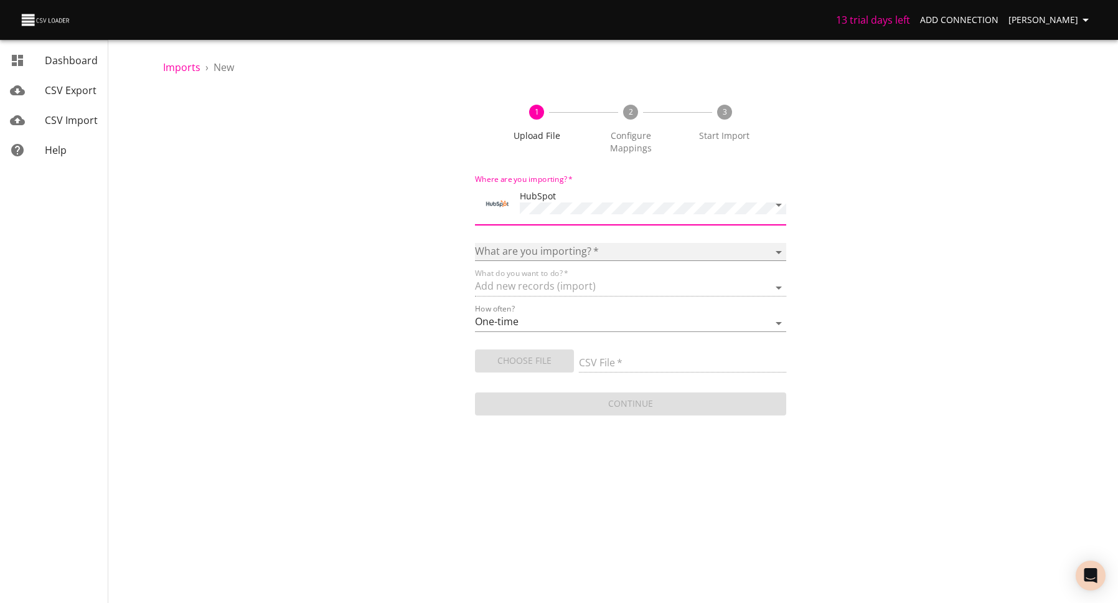
click at [562, 243] on select "Calls Companies Contacts Deals Emails Line items Meetings Notes Products Tasks …" at bounding box center [631, 252] width 312 height 18
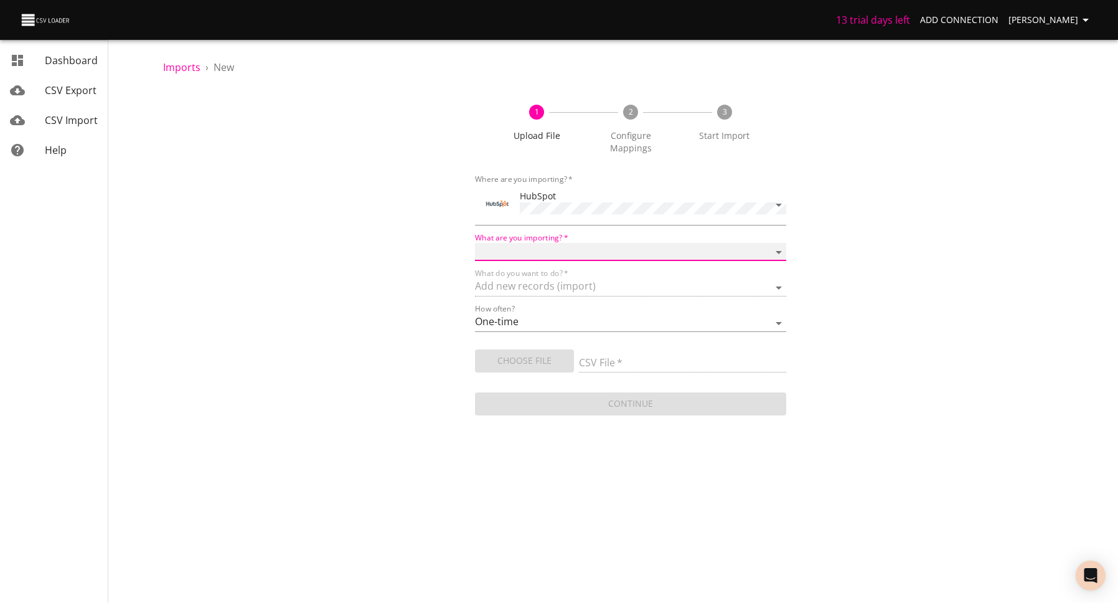
select select "deals"
click at [475, 243] on select "Calls Companies Contacts Deals Emails Line items Meetings Notes Products Tasks …" at bounding box center [631, 252] width 312 height 18
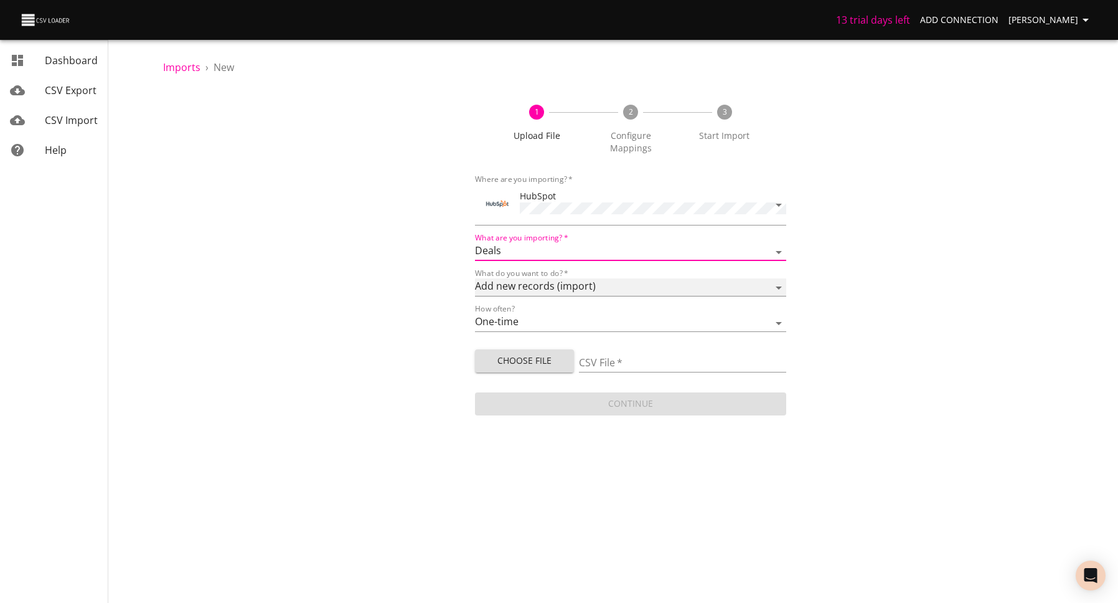
click at [550, 278] on select "Add new records (import) Update existing records (update) Add new and update ex…" at bounding box center [631, 287] width 312 height 18
select select "update"
click at [475, 278] on select "Add new records (import) Update existing records (update) Add new and update ex…" at bounding box center [631, 287] width 312 height 18
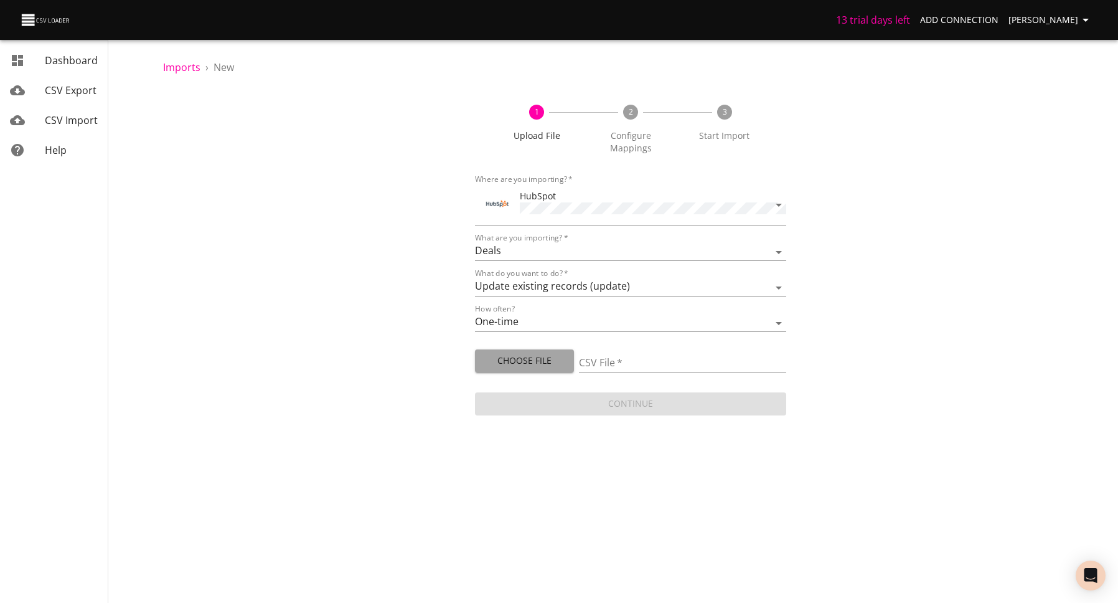
click at [535, 353] on span "Choose File" at bounding box center [524, 361] width 79 height 16
click at [528, 353] on span "Choose File" at bounding box center [524, 361] width 79 height 16
click at [522, 353] on span "Choose File" at bounding box center [524, 361] width 79 height 16
type input "upload 8_19 resupply catch up - Sheet2.csv"
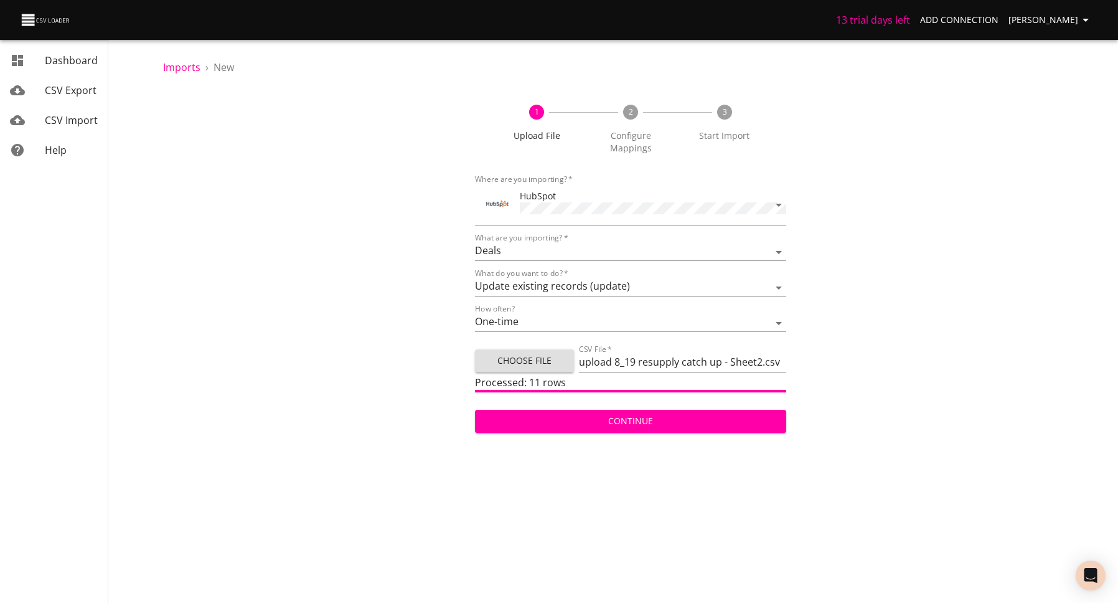
click at [709, 413] on span "Continue" at bounding box center [631, 421] width 292 height 16
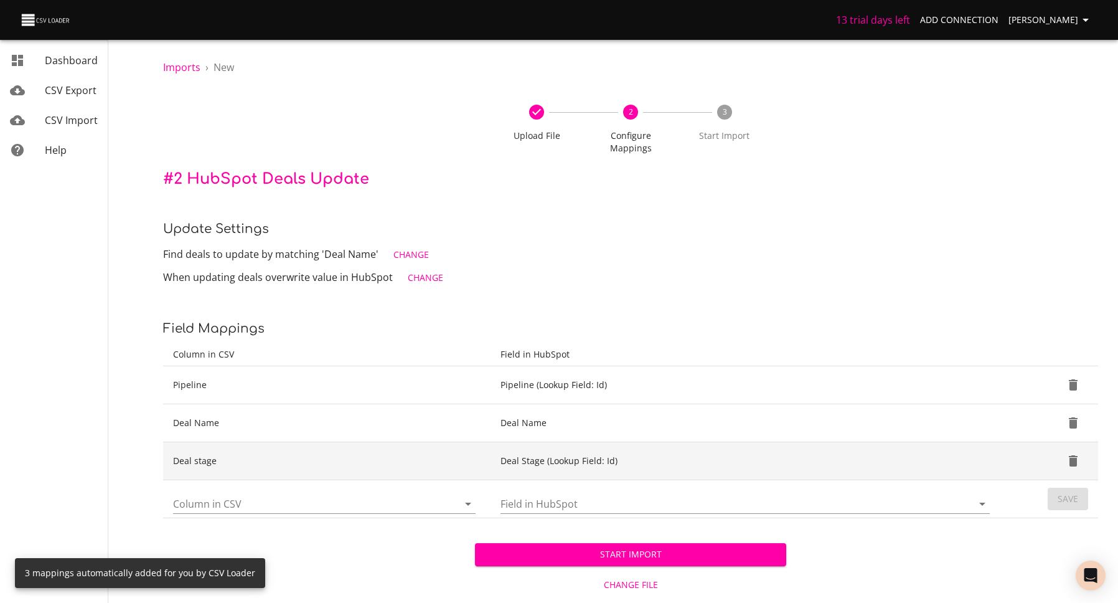
scroll to position [13, 0]
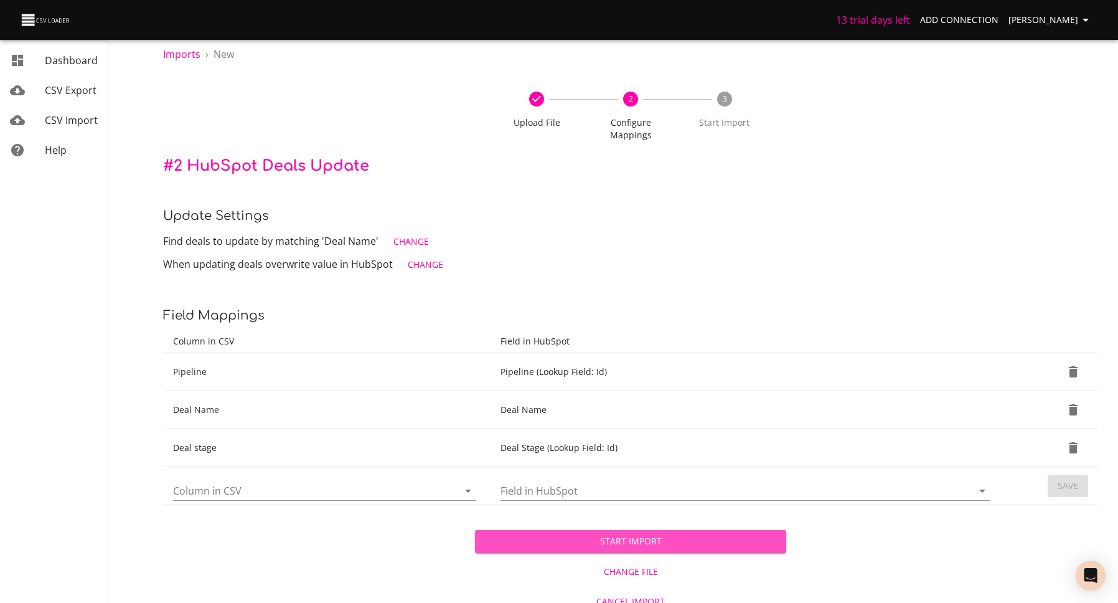
click at [668, 534] on span "Start Import" at bounding box center [631, 542] width 292 height 16
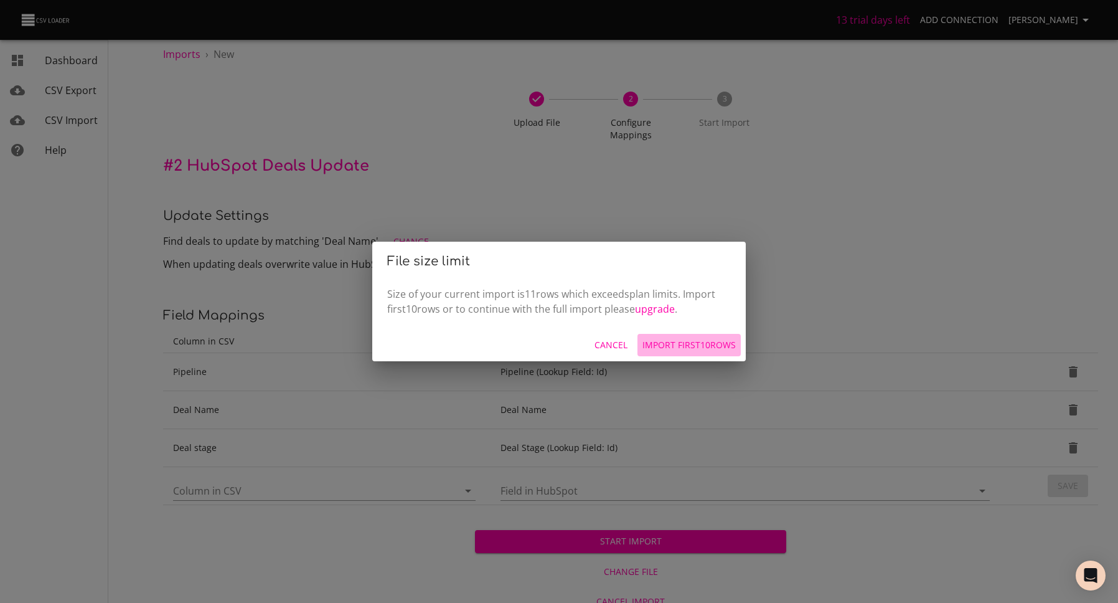
click at [699, 344] on span "Import first 10 rows" at bounding box center [689, 345] width 93 height 16
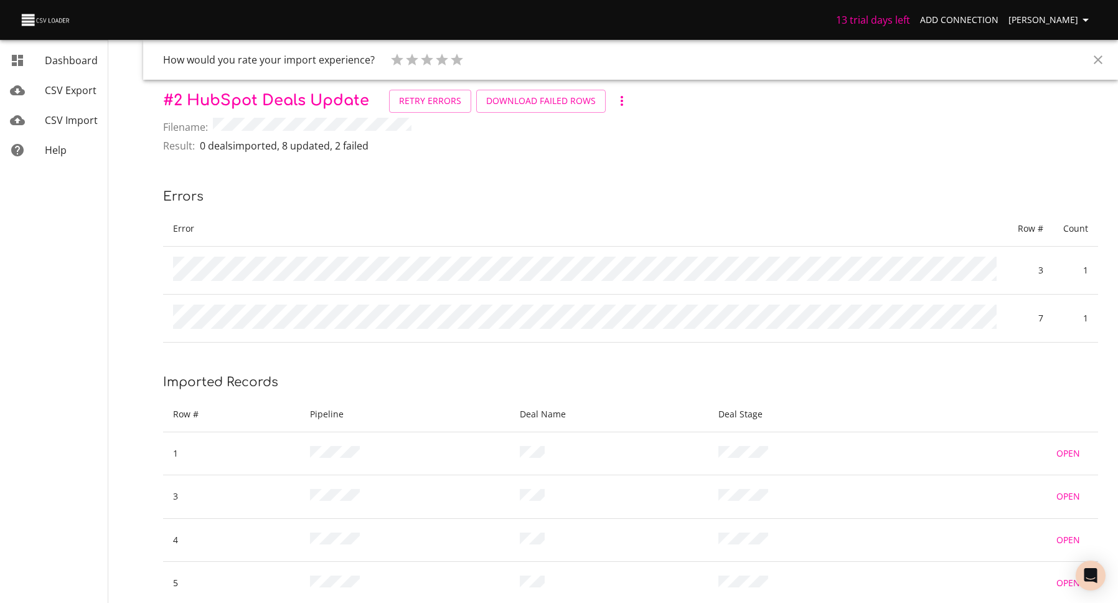
click at [757, 139] on div "Result: 0 deals imported , 8 updated , 2 failed" at bounding box center [630, 147] width 935 height 19
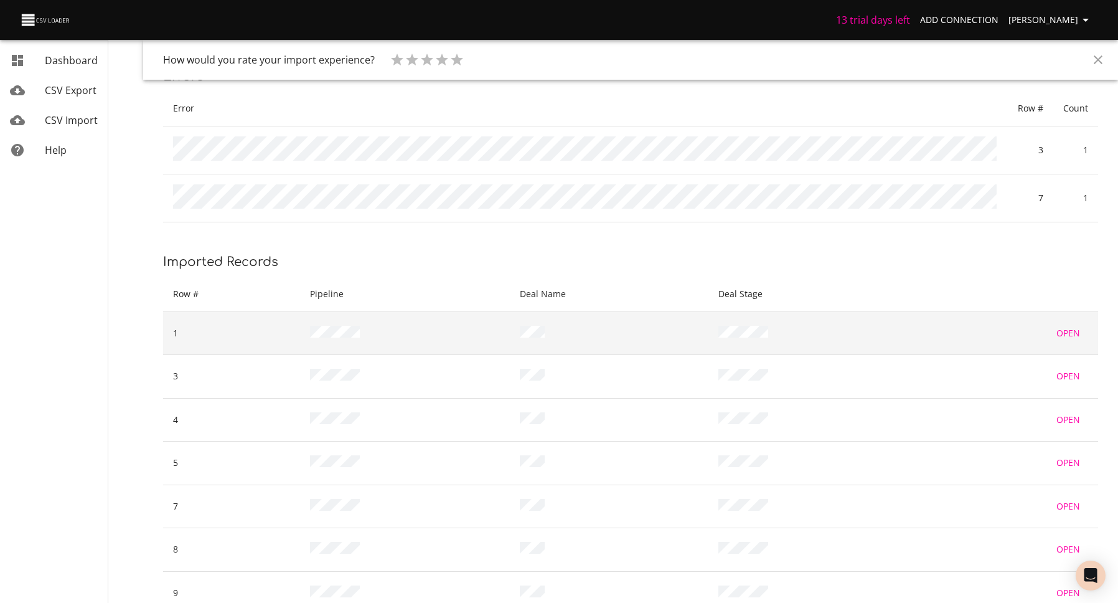
scroll to position [230, 0]
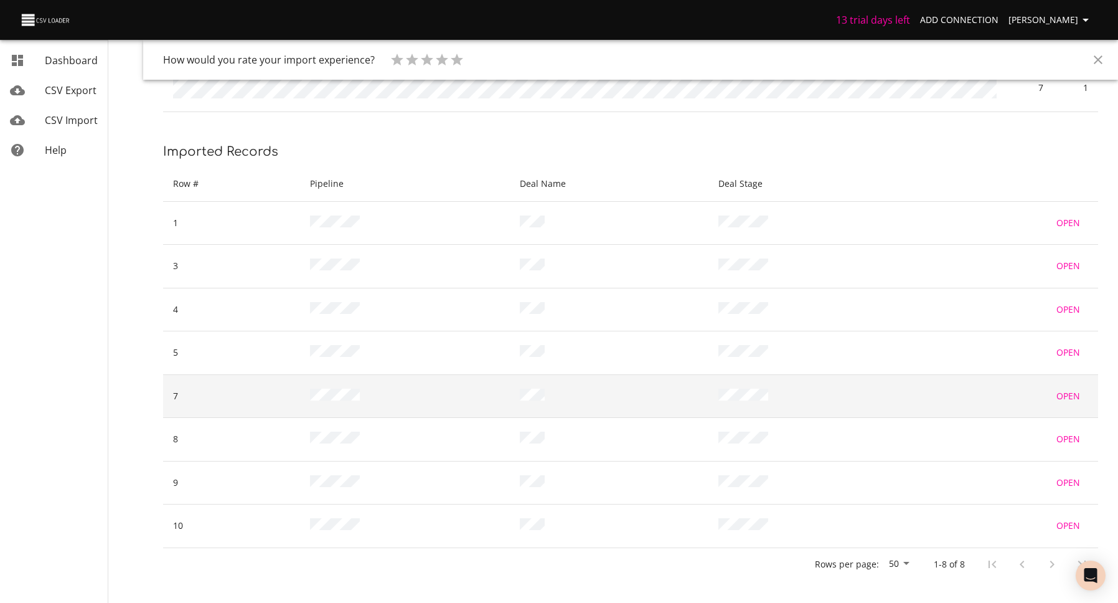
click at [1068, 393] on span "Open" at bounding box center [1069, 397] width 30 height 16
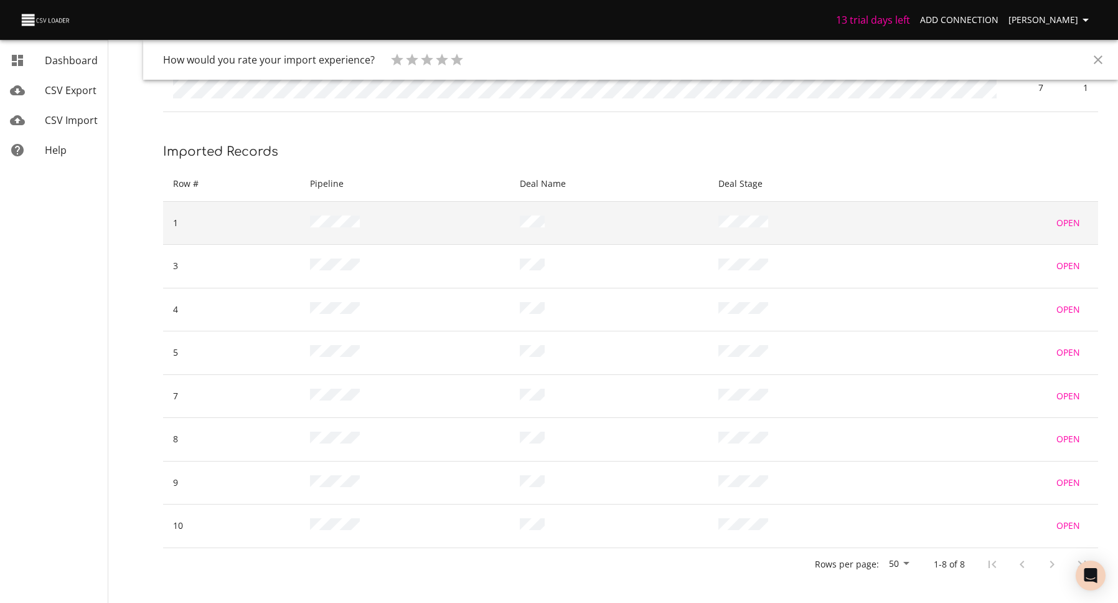
click at [1071, 215] on span "Open" at bounding box center [1069, 223] width 30 height 16
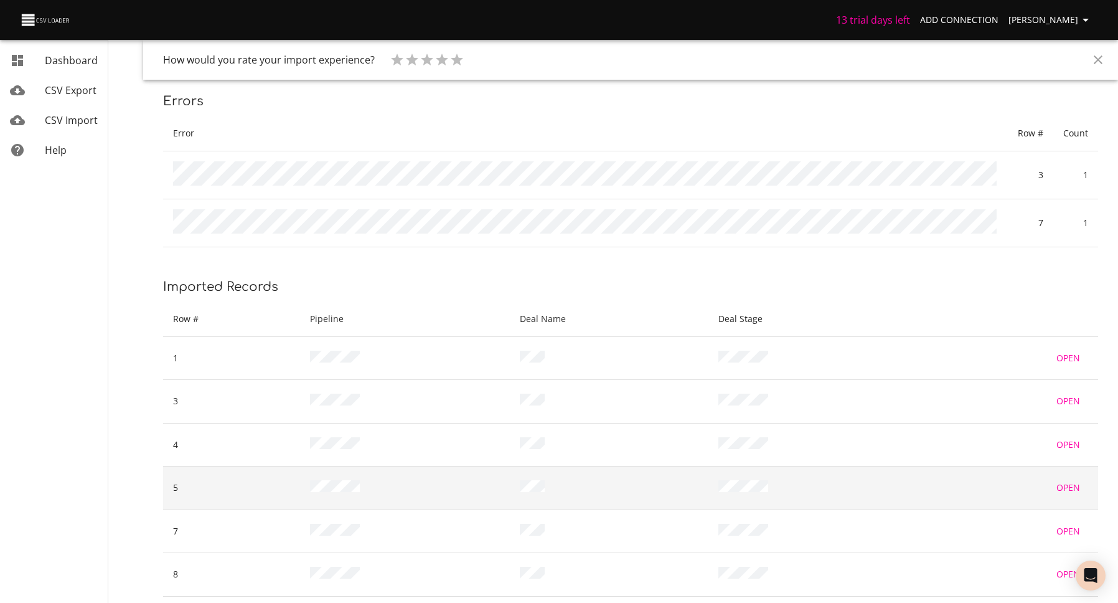
scroll to position [0, 0]
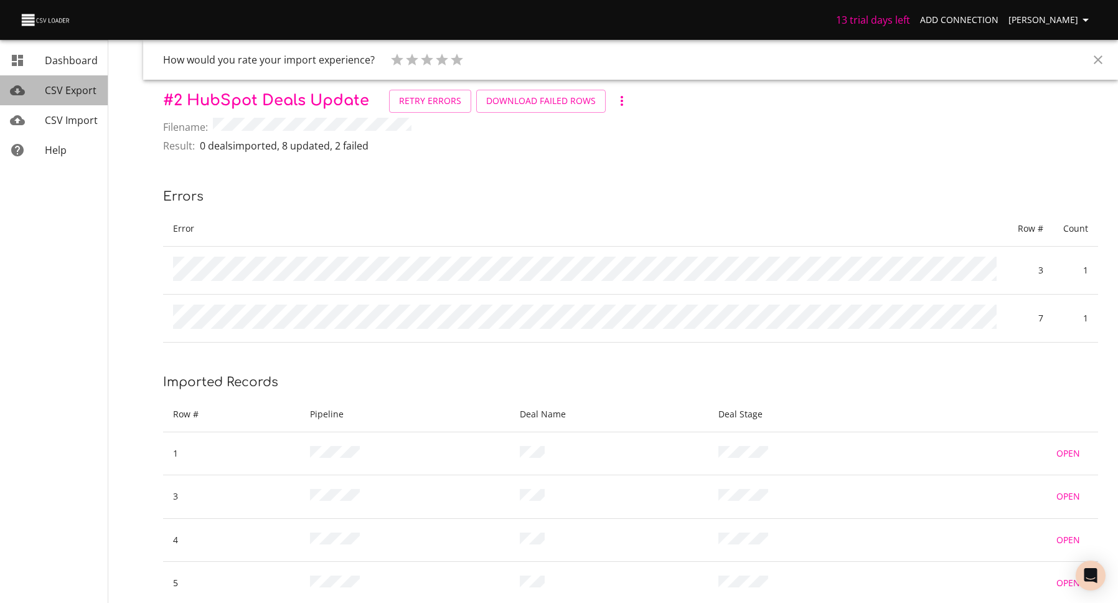
click at [67, 91] on span "CSV Export" at bounding box center [71, 90] width 52 height 14
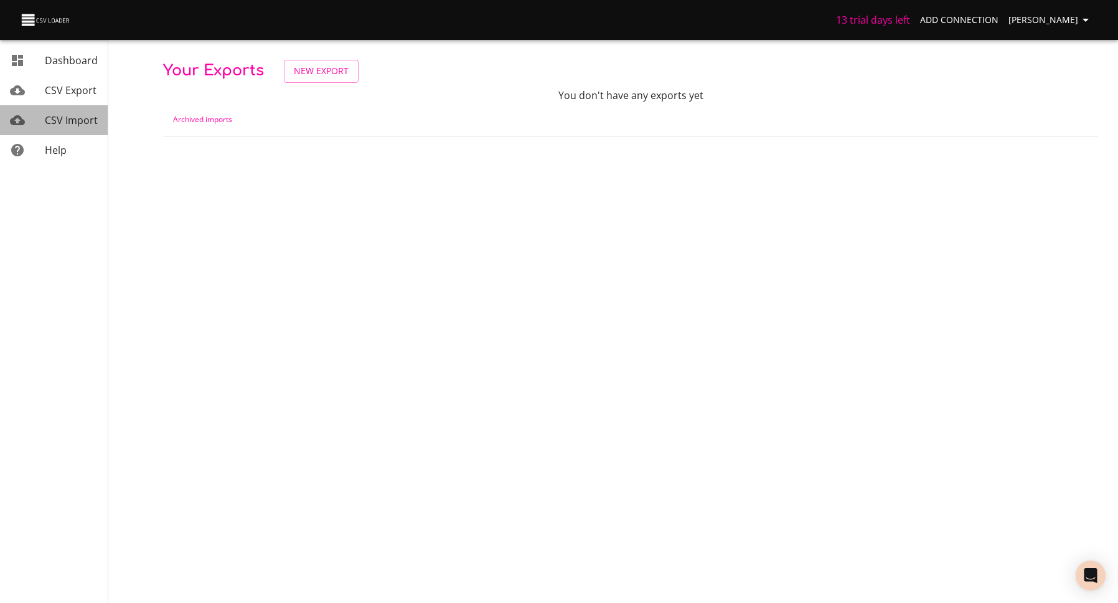
click at [62, 113] on span "CSV Import" at bounding box center [71, 120] width 53 height 14
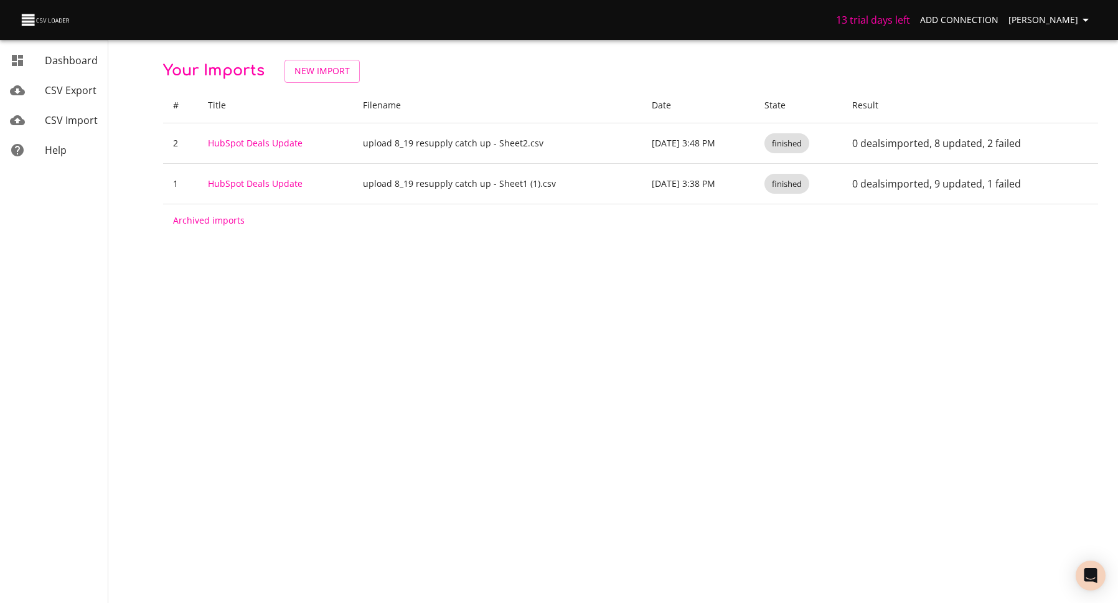
click at [307, 84] on div "Your Imports New Import # Title Filename Date State Result 2 HubSpot Deals Upda…" at bounding box center [630, 148] width 935 height 177
click at [308, 74] on span "New Import" at bounding box center [322, 72] width 55 height 16
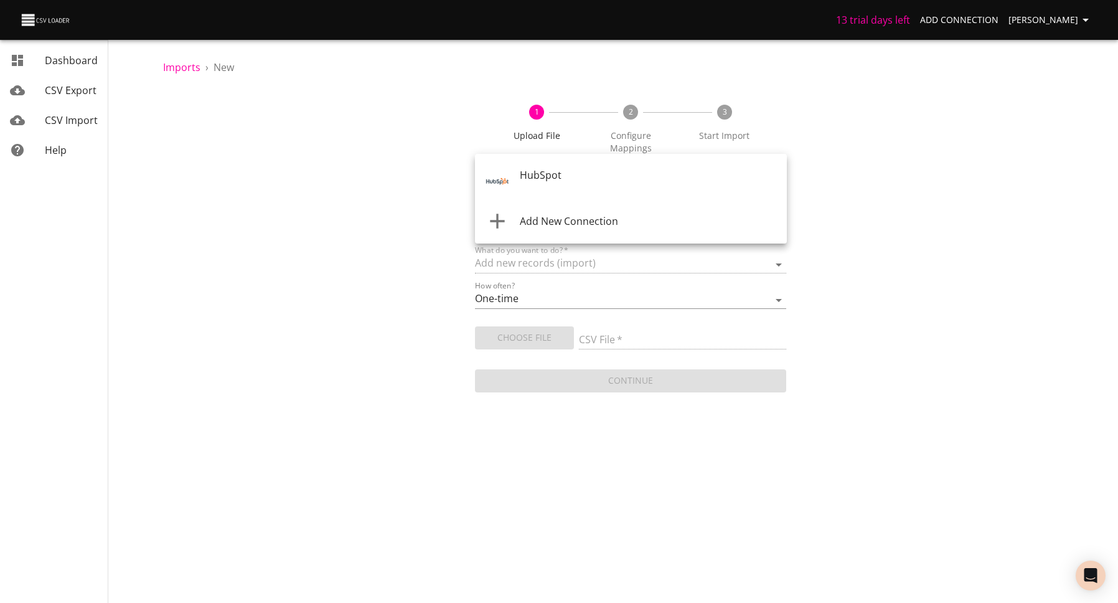
click at [583, 179] on body "13 trial days left Add Connection [PERSON_NAME] Dashboard CSV Export CSV Import…" at bounding box center [559, 301] width 1118 height 603
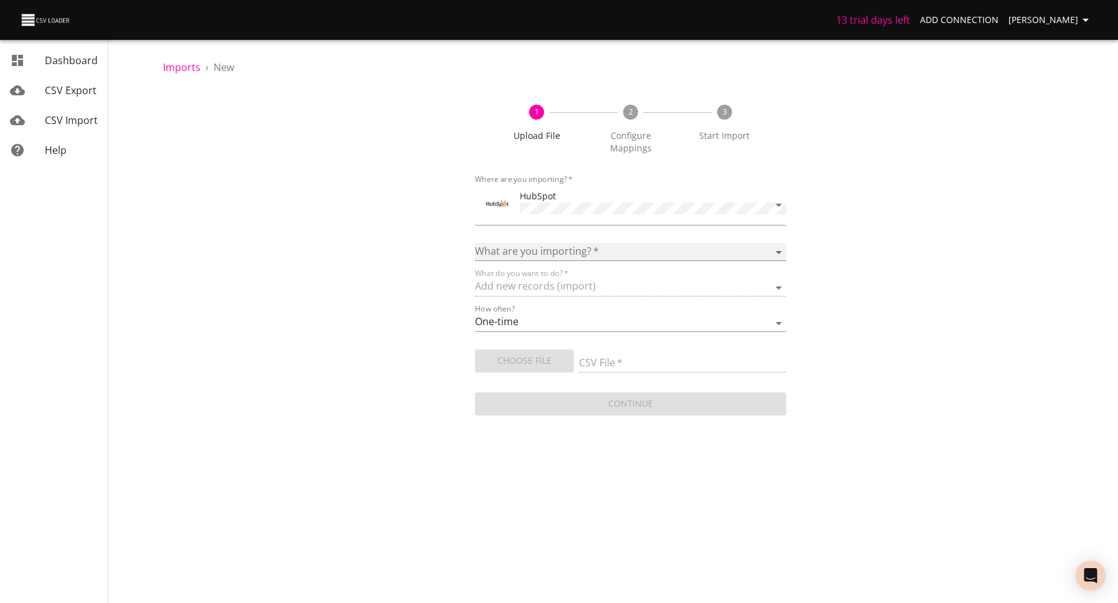
click at [569, 243] on select "Calls Companies Contacts Deals Emails Line items Meetings Notes Products Tasks …" at bounding box center [631, 252] width 312 height 18
select select "deals"
click at [475, 243] on select "Calls Companies Contacts Deals Emails Line items Meetings Notes Products Tasks …" at bounding box center [631, 252] width 312 height 18
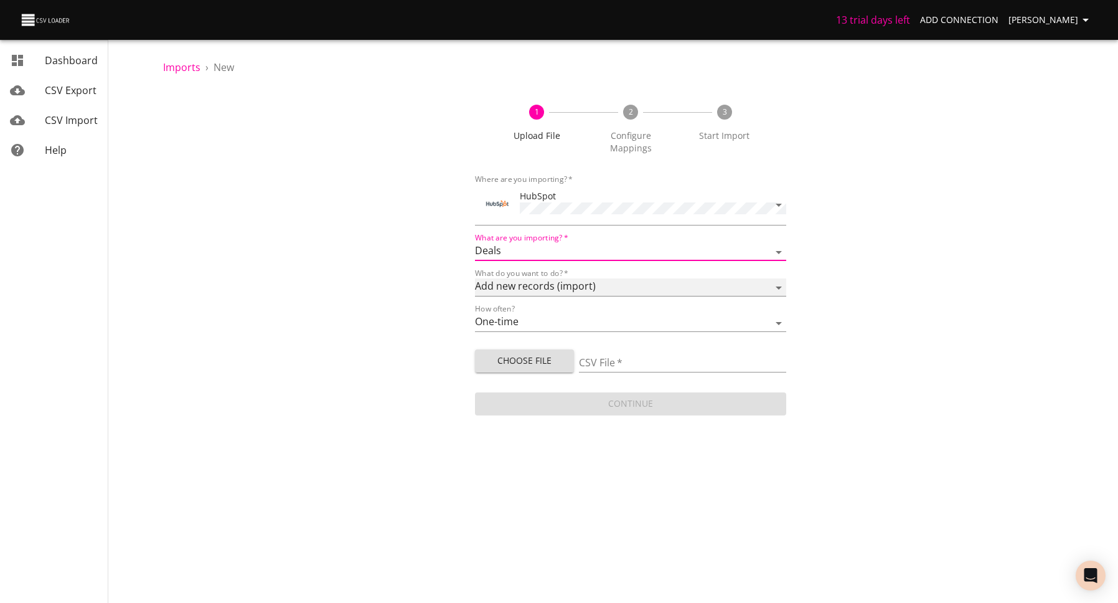
click at [570, 279] on select "Add new records (import) Update existing records (update) Add new and update ex…" at bounding box center [631, 287] width 312 height 18
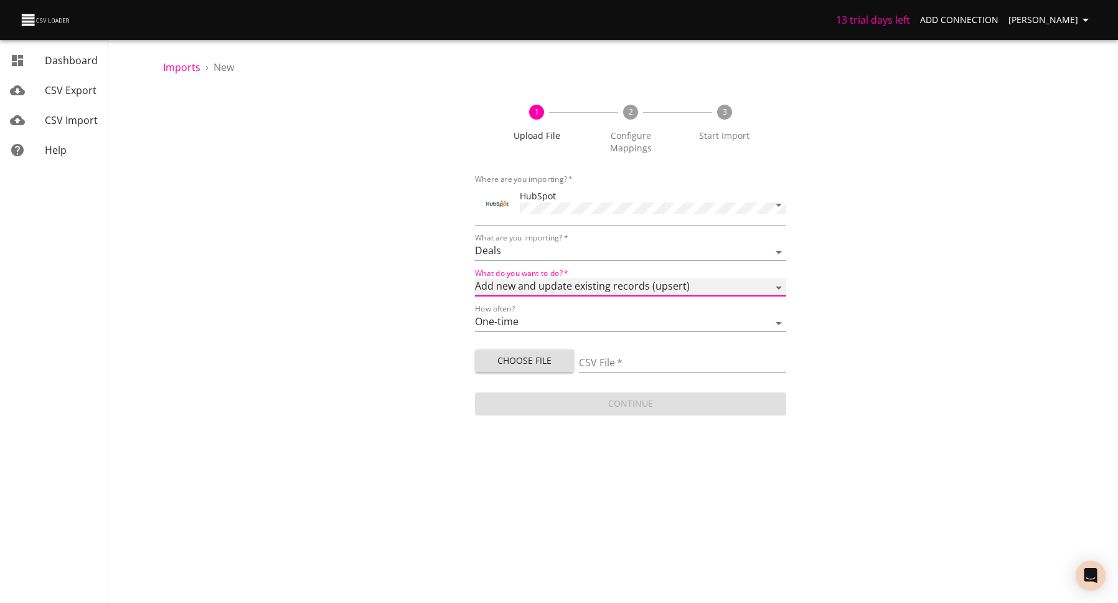
click at [475, 278] on select "Add new records (import) Update existing records (update) Add new and update ex…" at bounding box center [631, 287] width 312 height 18
click at [565, 278] on select "Add new records (import) Update existing records (update) Add new and update ex…" at bounding box center [631, 287] width 312 height 18
select select "update"
click at [475, 278] on select "Add new records (import) Update existing records (update) Add new and update ex…" at bounding box center [631, 287] width 312 height 18
click at [542, 353] on span "Choose File" at bounding box center [524, 361] width 79 height 16
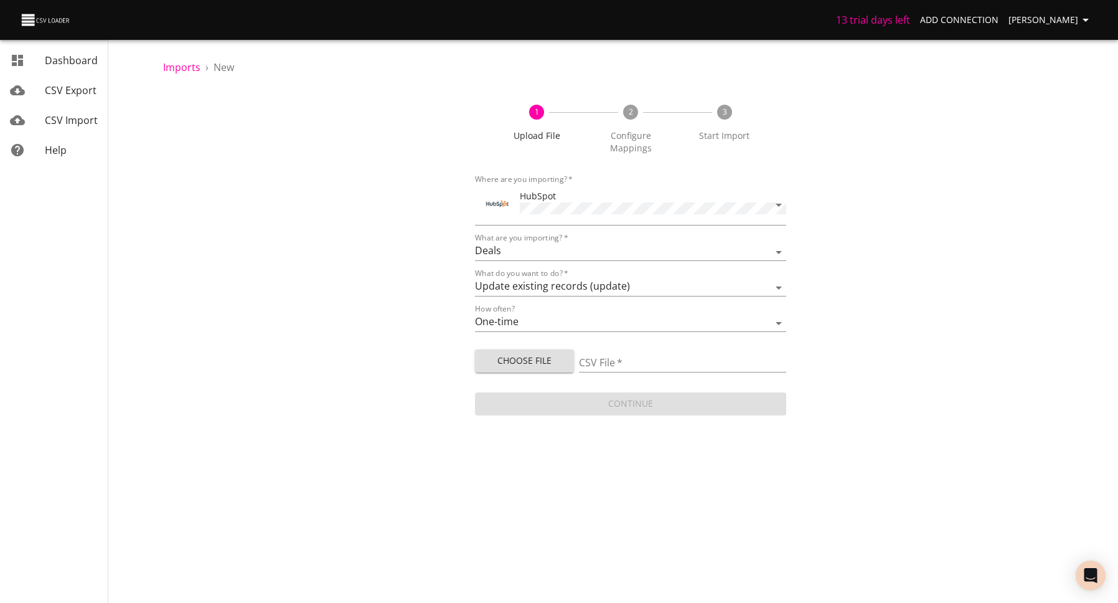
type input "upload 8_19 resupply catch up - Sheet2 (1).csv"
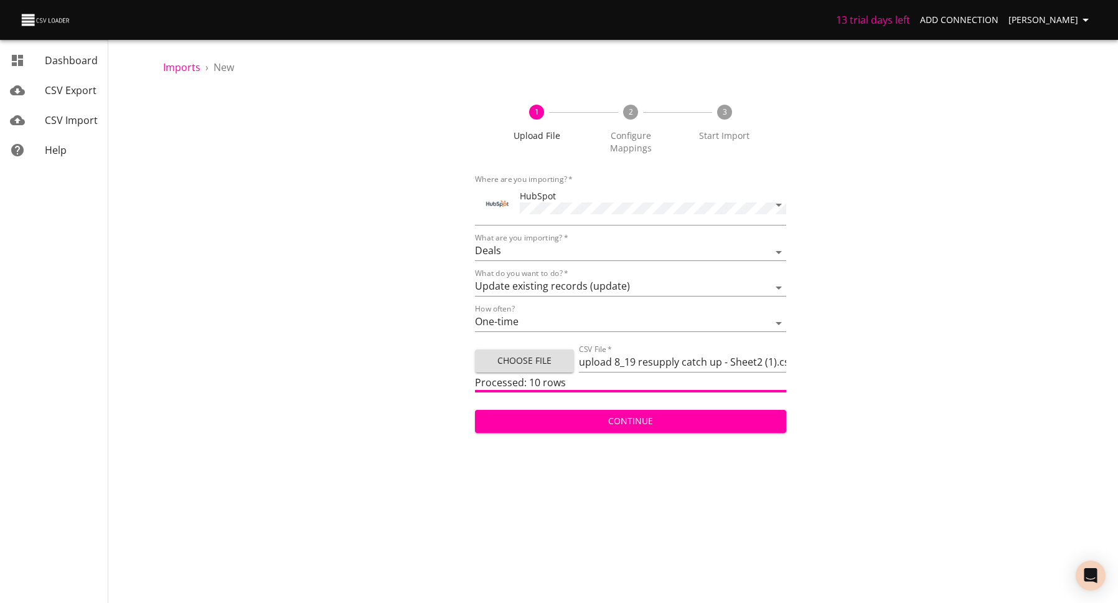
click at [554, 413] on span "Continue" at bounding box center [631, 421] width 292 height 16
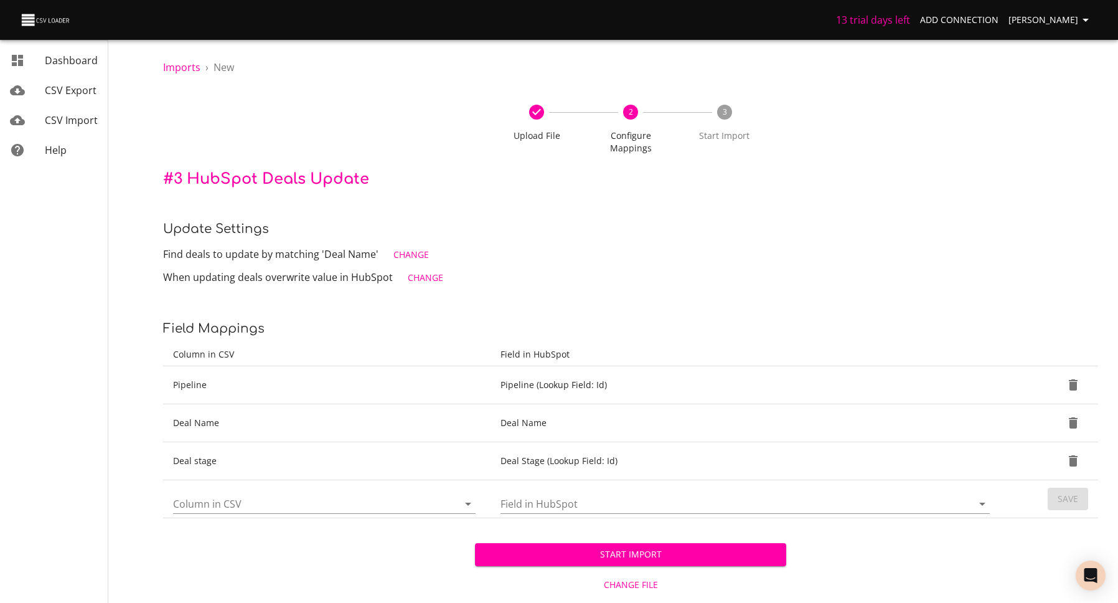
click at [630, 547] on span "Start Import" at bounding box center [631, 555] width 292 height 16
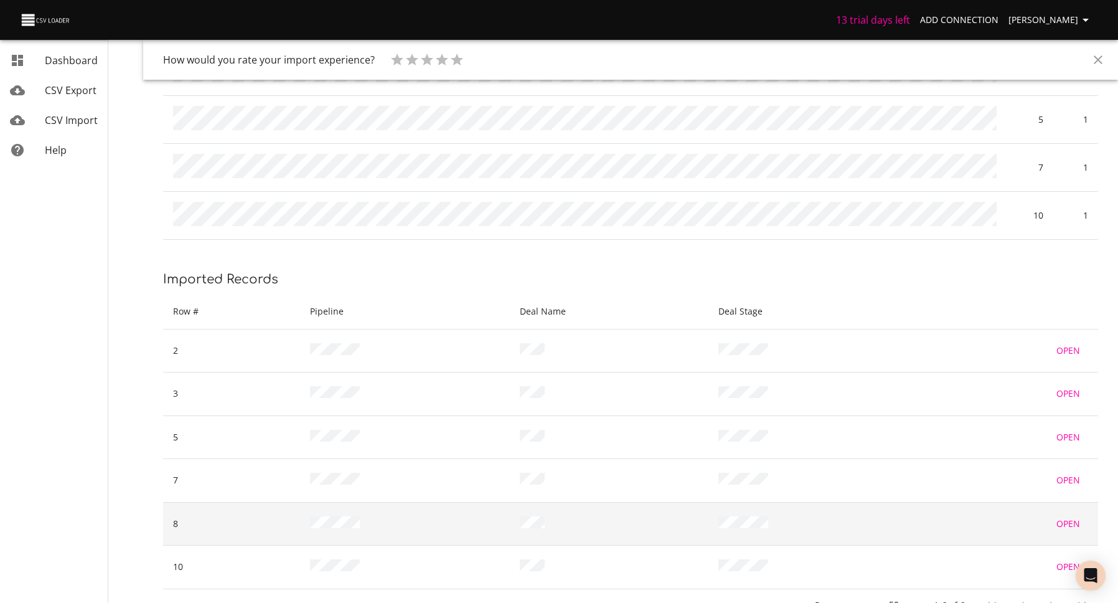
scroll to position [211, 0]
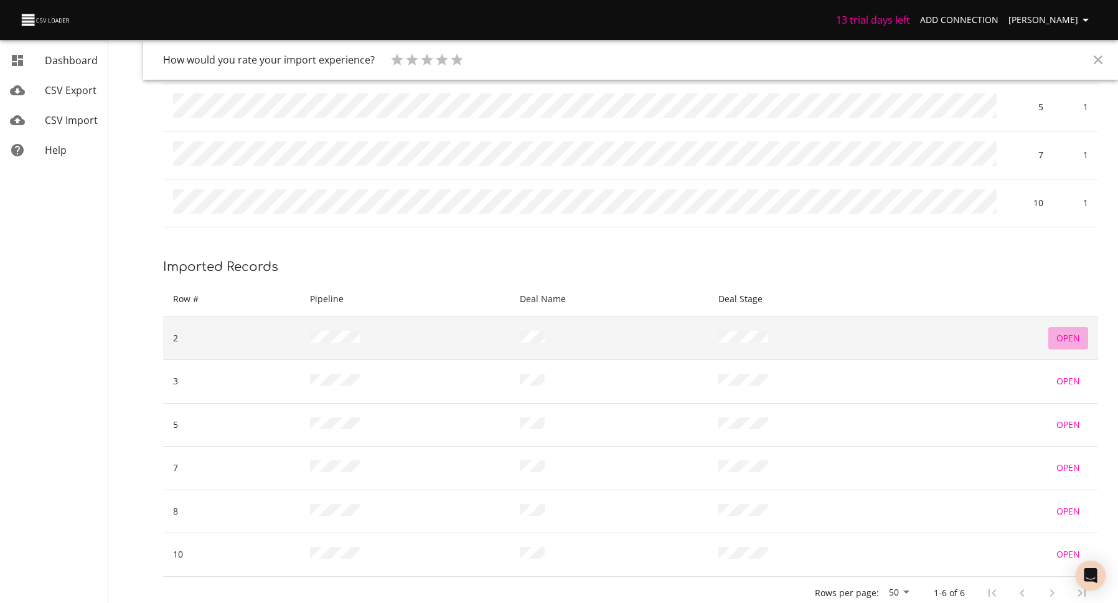
click at [1068, 331] on span "Open" at bounding box center [1069, 339] width 30 height 16
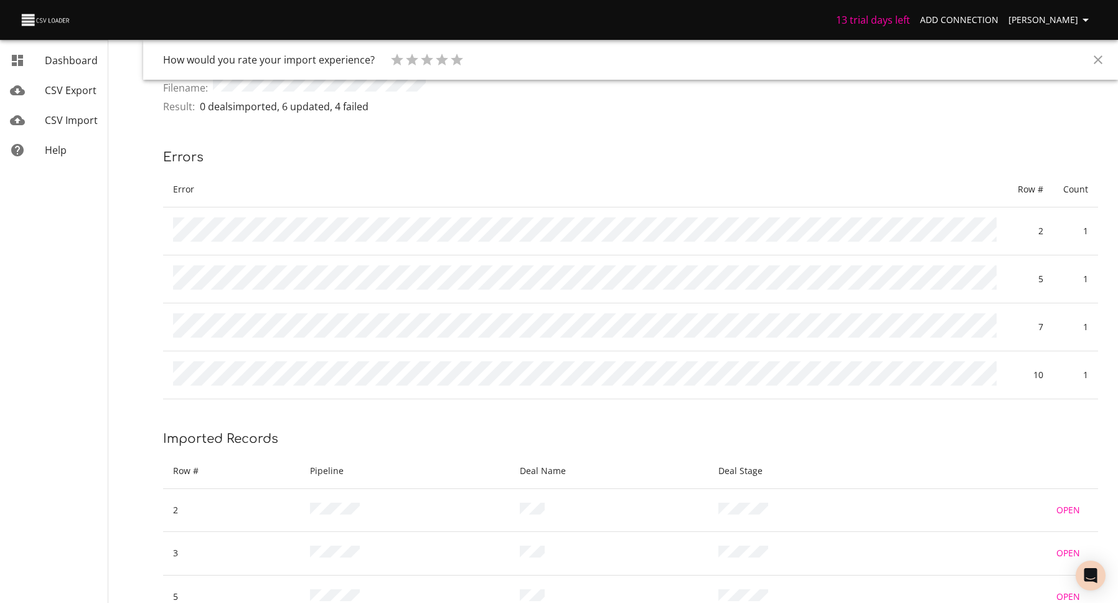
scroll to position [43, 0]
